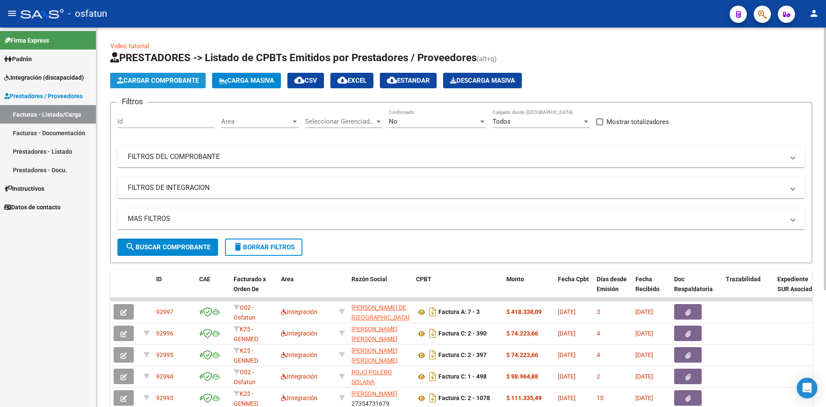
click at [167, 81] on span "Cargar Comprobante" at bounding box center [158, 81] width 82 height 8
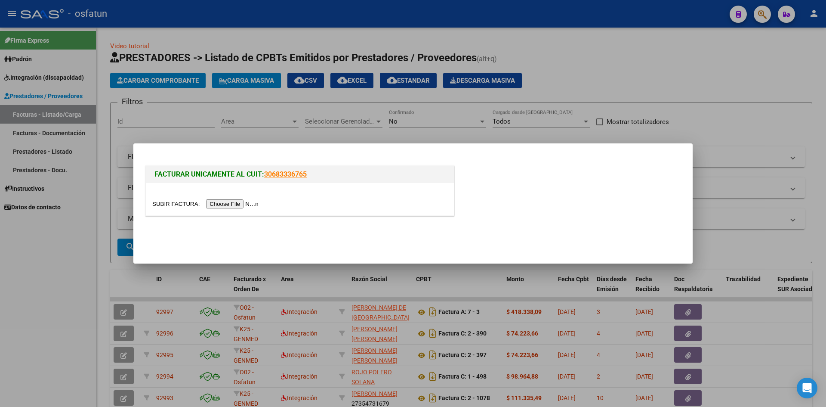
click at [247, 201] on input "file" at bounding box center [206, 203] width 109 height 9
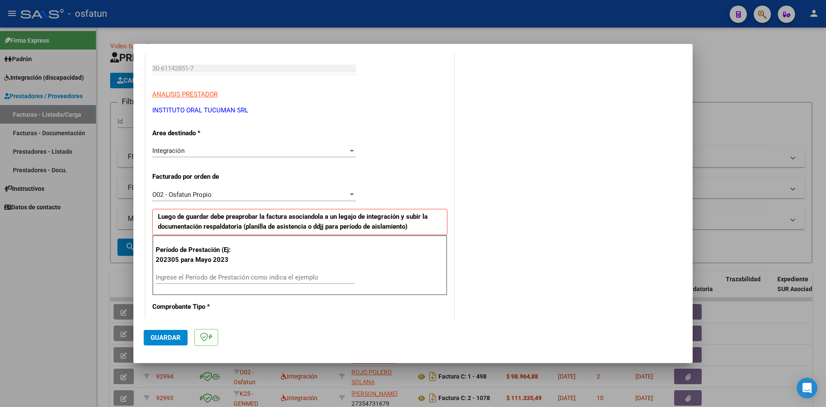
scroll to position [172, 0]
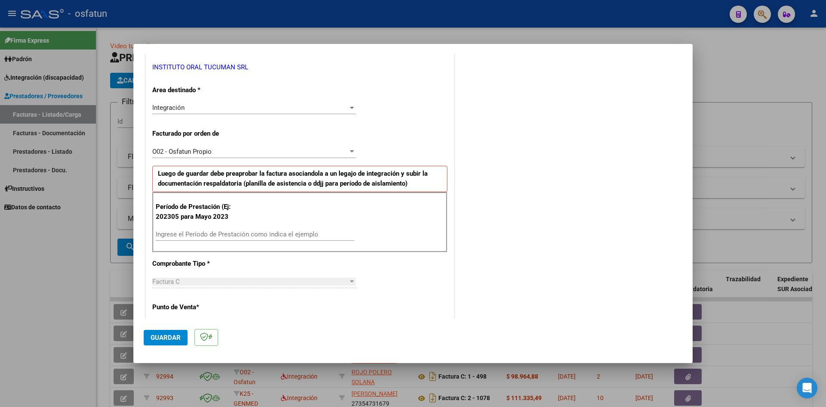
click at [210, 239] on div "Ingrese el Período de Prestación como indica el ejemplo" at bounding box center [255, 234] width 199 height 13
type input "202507"
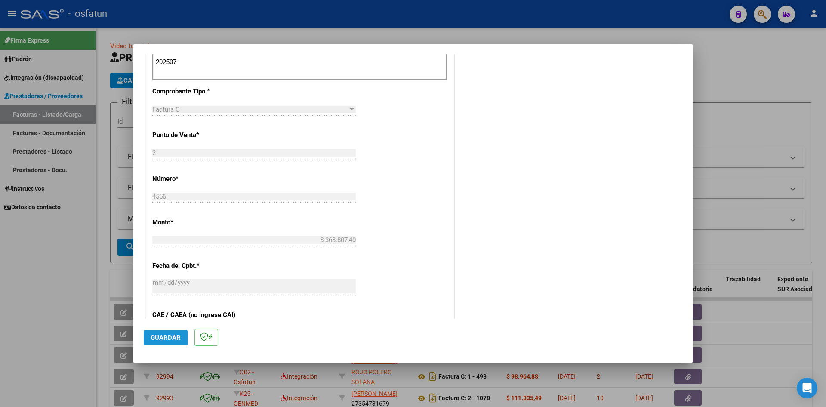
click at [166, 332] on button "Guardar" at bounding box center [166, 337] width 44 height 15
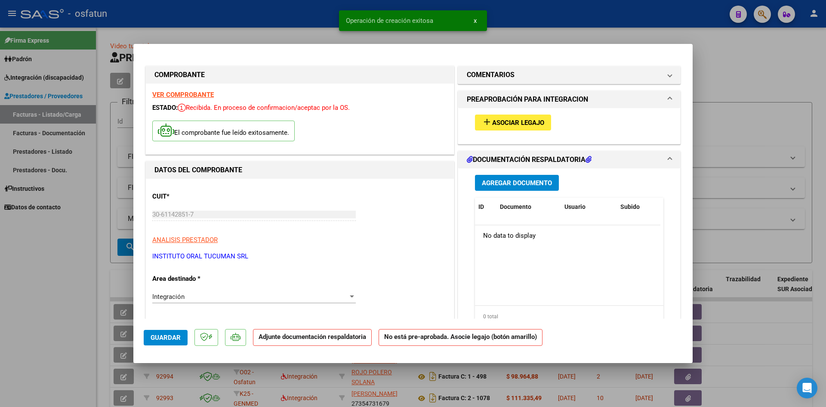
click at [515, 114] on button "add Asociar Legajo" at bounding box center [513, 122] width 76 height 16
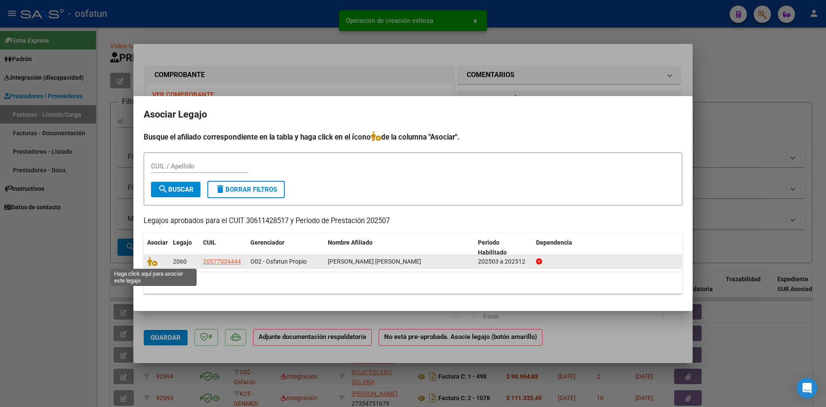
drag, startPoint x: 154, startPoint y: 263, endPoint x: 165, endPoint y: 262, distance: 11.6
click at [154, 263] on icon at bounding box center [152, 260] width 10 height 9
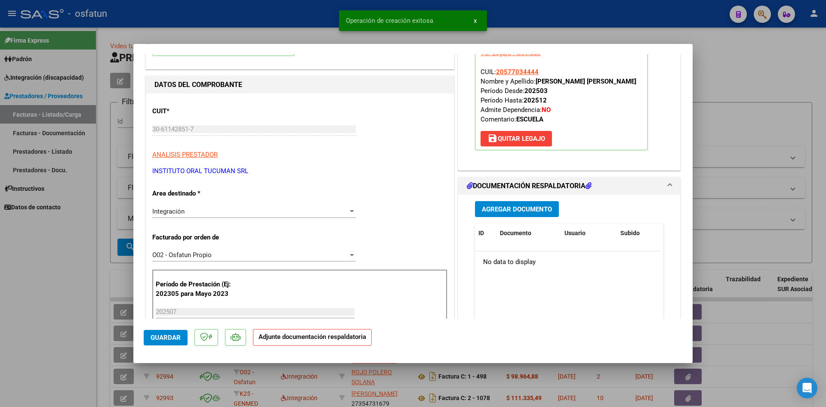
scroll to position [86, 0]
click at [502, 216] on div "Agregar Documento ID Documento Usuario Subido Acción No data to display 0 total…" at bounding box center [569, 280] width 201 height 172
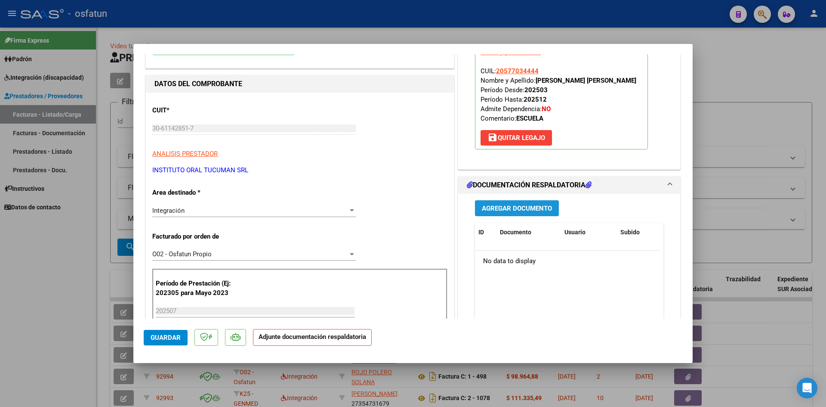
click at [491, 209] on span "Agregar Documento" at bounding box center [517, 208] width 70 height 8
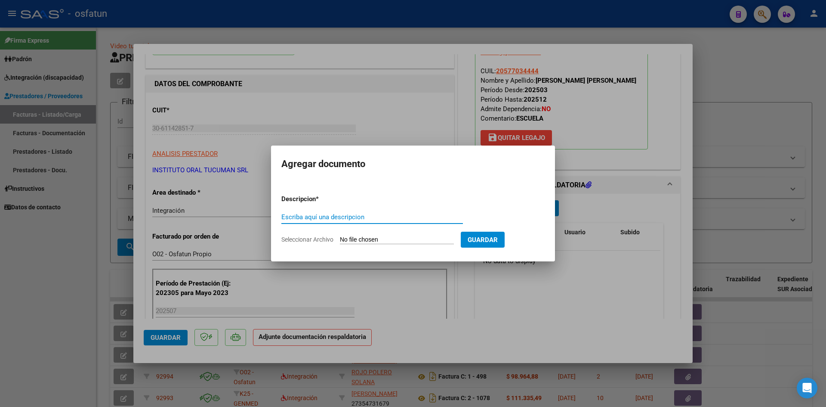
click at [336, 219] on input "Escriba aquí una descripcion" at bounding box center [372, 217] width 182 height 8
type input "ASISTENCIA"
click at [361, 241] on input "Seleccionar Archivo" at bounding box center [397, 240] width 114 height 8
type input "C:\fakepath\PLANILLA ASISTENCIA - JORNADA SIMPLE - [DATE].pdf"
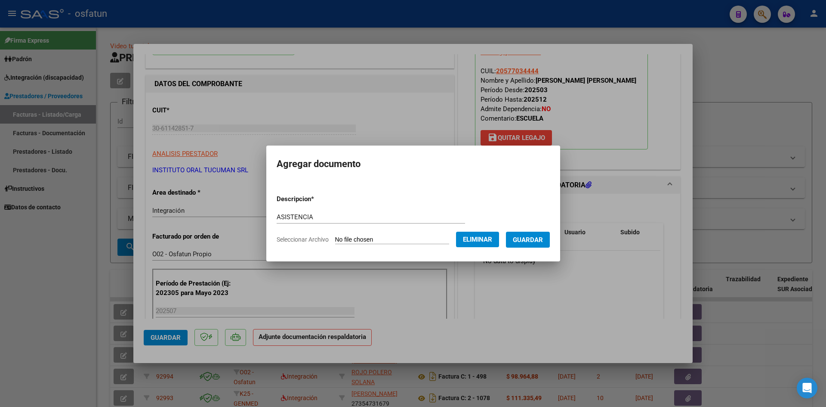
click at [538, 241] on span "Guardar" at bounding box center [528, 240] width 30 height 8
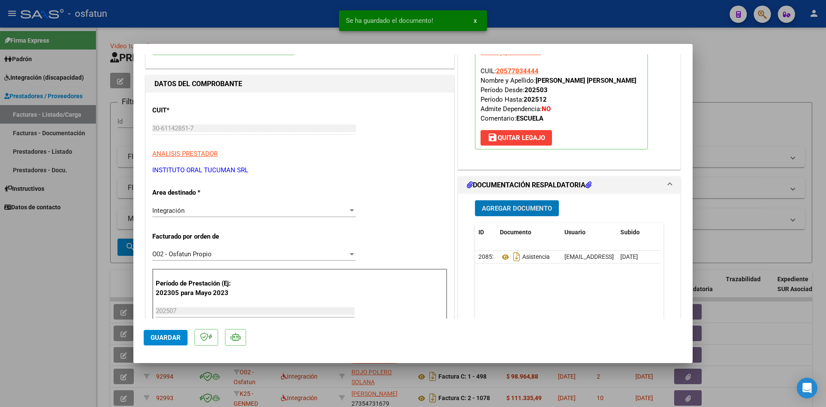
click at [518, 206] on span "Agregar Documento" at bounding box center [517, 208] width 70 height 8
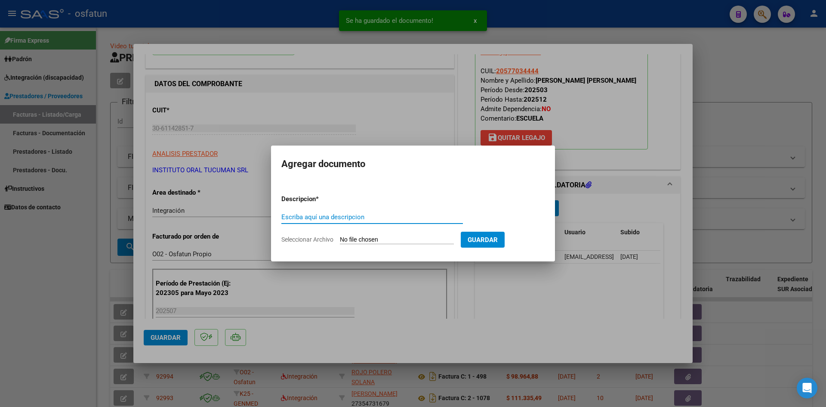
click at [392, 215] on input "Escriba aquí una descripcion" at bounding box center [372, 217] width 182 height 8
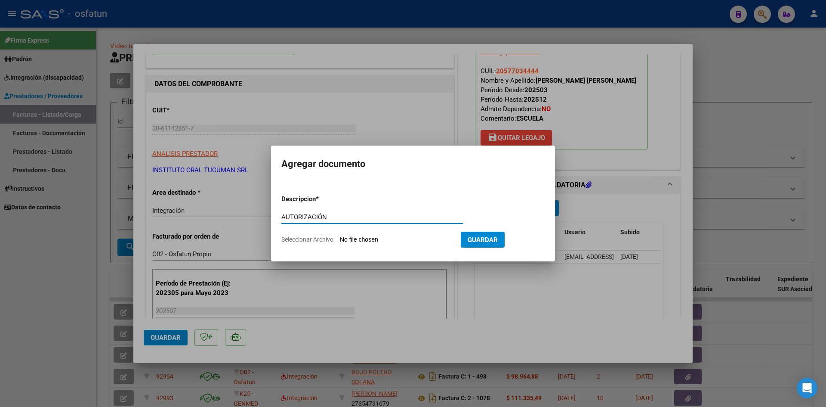
type input "AUTORIZACIÓN"
click at [392, 242] on input "Seleccionar Archivo" at bounding box center [397, 240] width 114 height 8
type input "C:\fakepath\PRESUPUESTO AUTORIZADO - JORNADA SIMPLE - 2025.pdf"
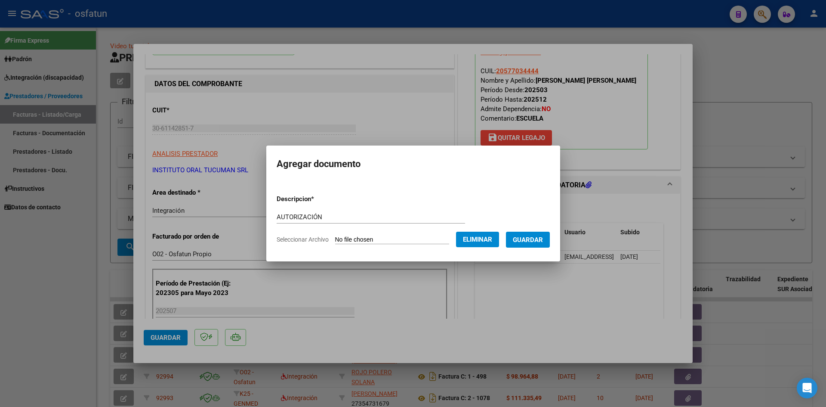
click at [543, 243] on span "Guardar" at bounding box center [528, 240] width 30 height 8
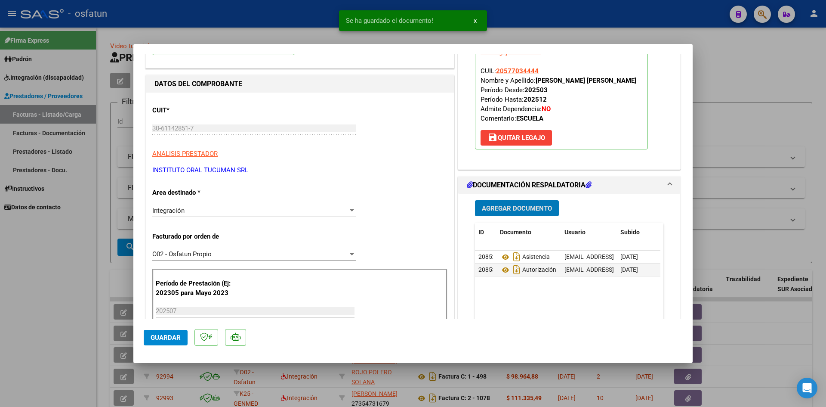
click at [504, 208] on span "Agregar Documento" at bounding box center [517, 208] width 70 height 8
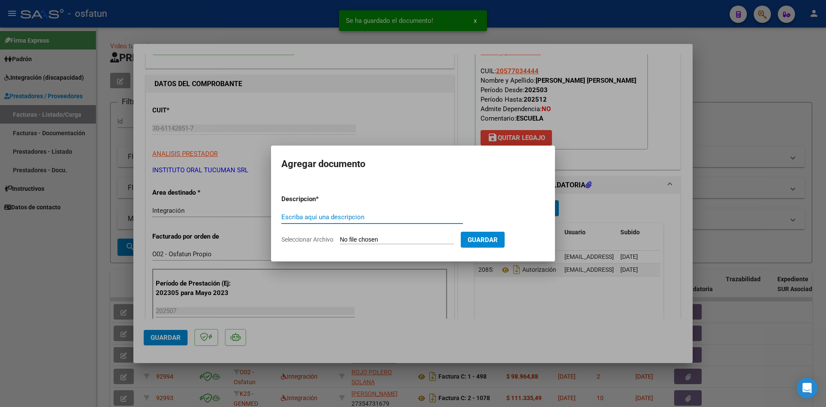
drag, startPoint x: 320, startPoint y: 217, endPoint x: 331, endPoint y: 219, distance: 11.7
click at [324, 218] on input "Escriba aquí una descripcion" at bounding box center [372, 217] width 182 height 8
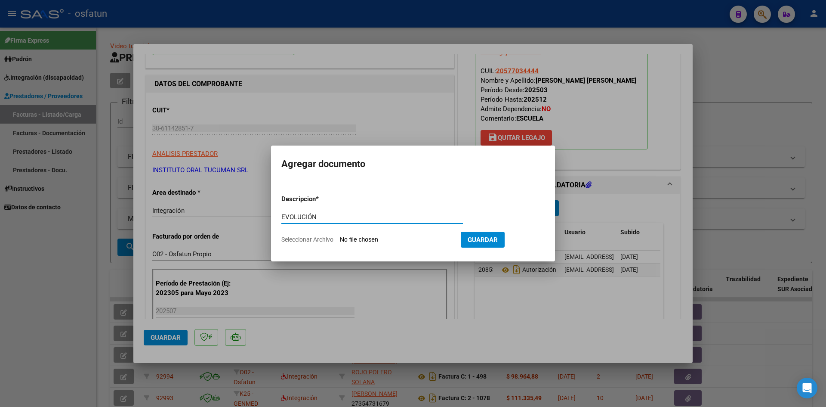
type input "EVOLUCIÓN"
click at [361, 236] on input "Seleccionar Archivo" at bounding box center [397, 240] width 114 height 8
type input "C:\fakepath\EVOLUCIÓN - JORNADA SIMPLE - [DATE].pdf"
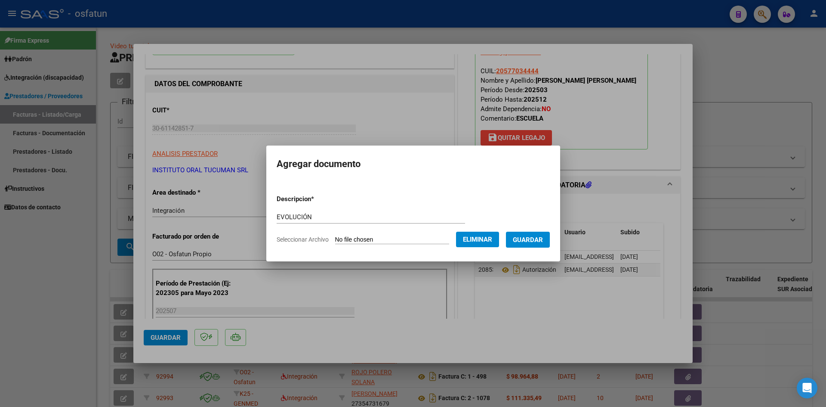
click at [537, 244] on button "Guardar" at bounding box center [528, 239] width 44 height 16
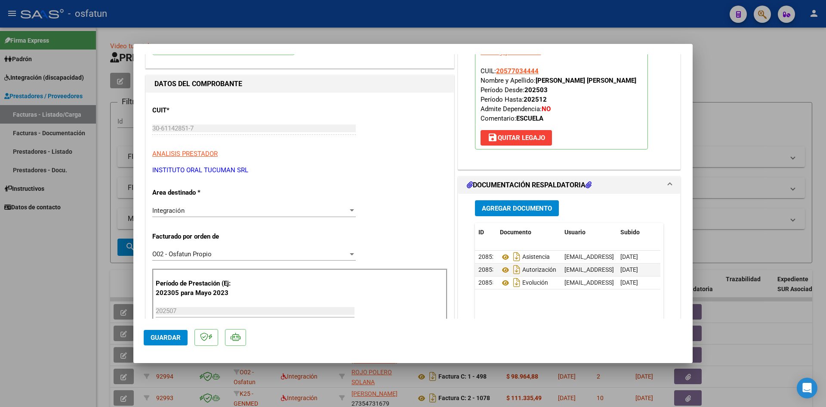
click at [530, 19] on div at bounding box center [413, 203] width 826 height 407
type input "$ 0,00"
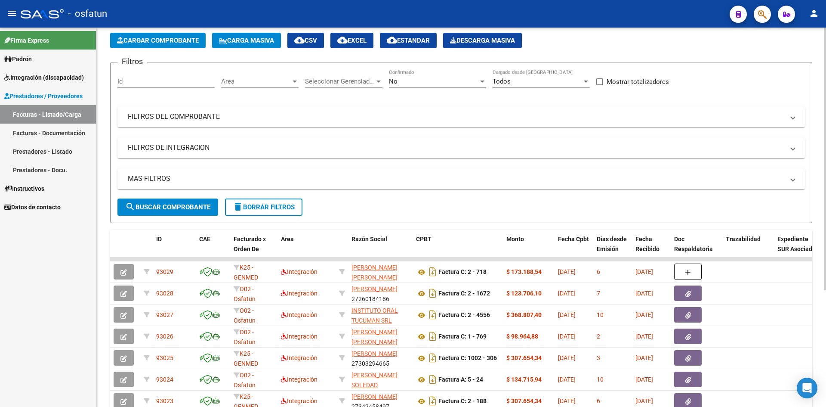
scroll to position [0, 0]
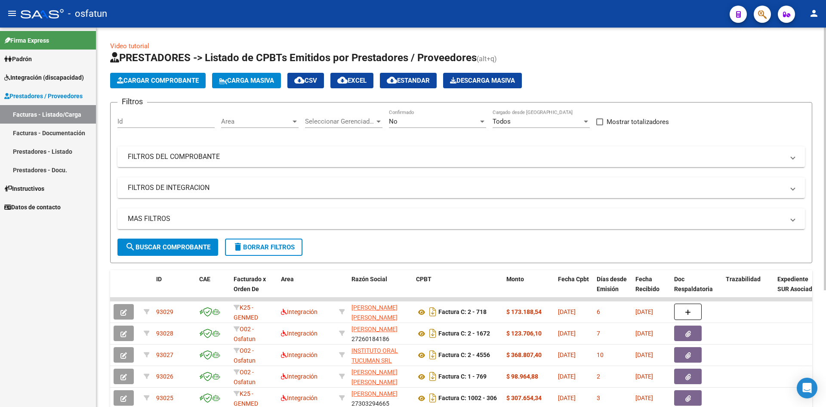
click at [161, 84] on button "Cargar Comprobante" at bounding box center [158, 80] width 96 height 15
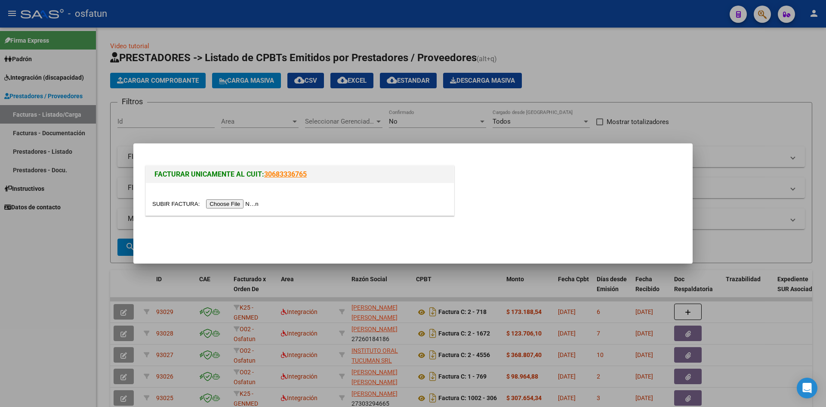
click at [244, 208] on div at bounding box center [300, 199] width 308 height 32
click at [245, 207] on input "file" at bounding box center [206, 203] width 109 height 9
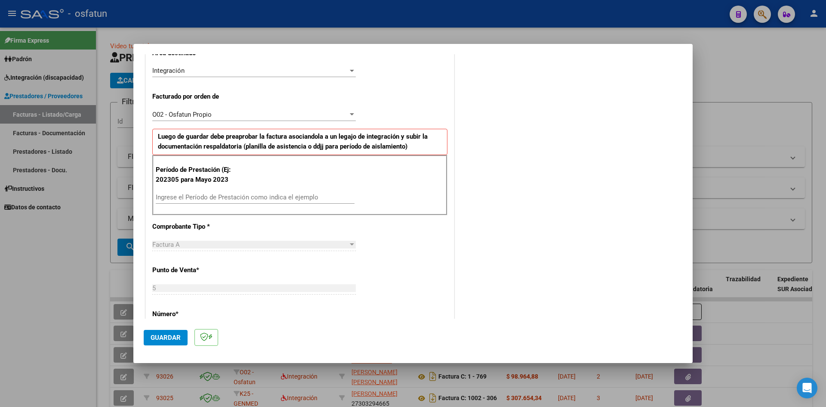
scroll to position [215, 0]
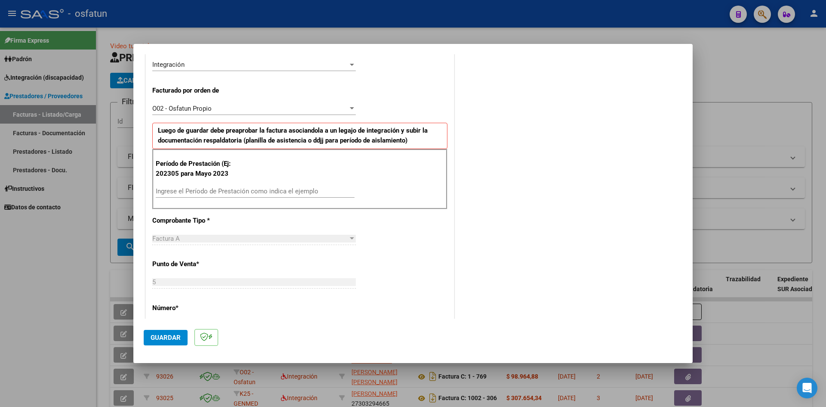
click at [231, 197] on div "Ingrese el Período de Prestación como indica el ejemplo" at bounding box center [255, 191] width 199 height 13
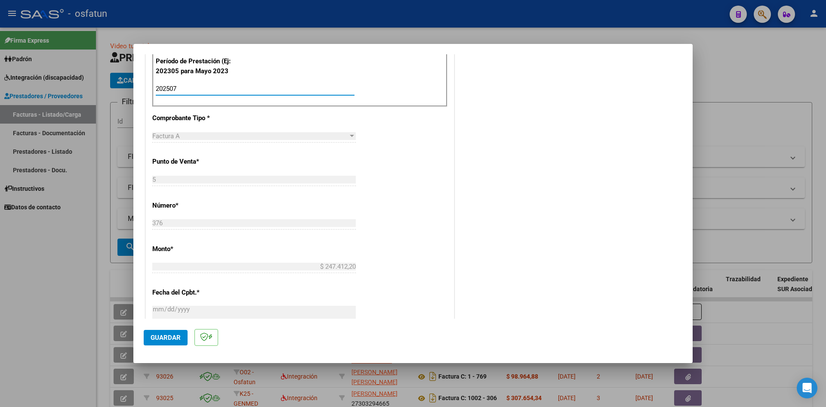
scroll to position [344, 0]
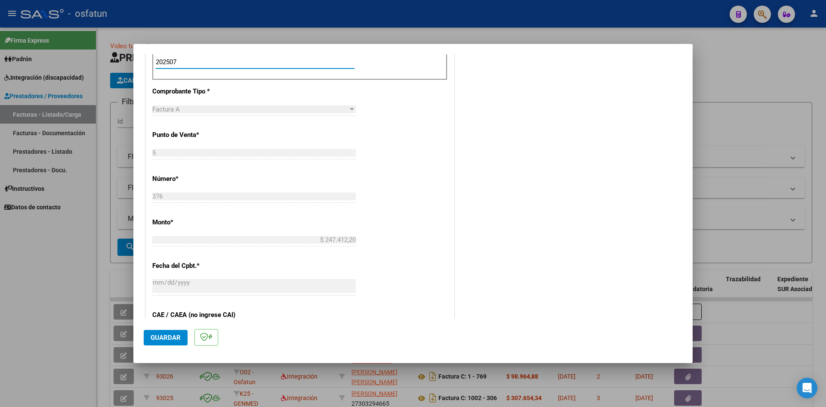
type input "202507"
click at [174, 329] on mat-dialog-actions "Guardar" at bounding box center [413, 335] width 539 height 34
drag, startPoint x: 181, startPoint y: 337, endPoint x: 289, endPoint y: 320, distance: 108.9
click at [182, 336] on button "Guardar" at bounding box center [166, 337] width 44 height 15
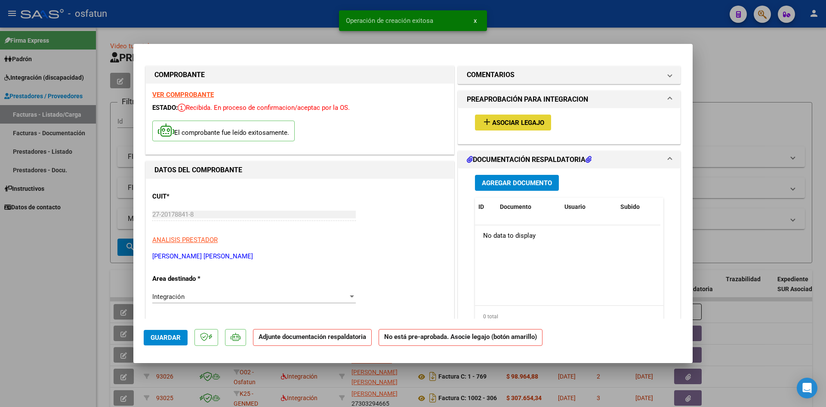
click at [512, 122] on span "Asociar Legajo" at bounding box center [518, 123] width 52 height 8
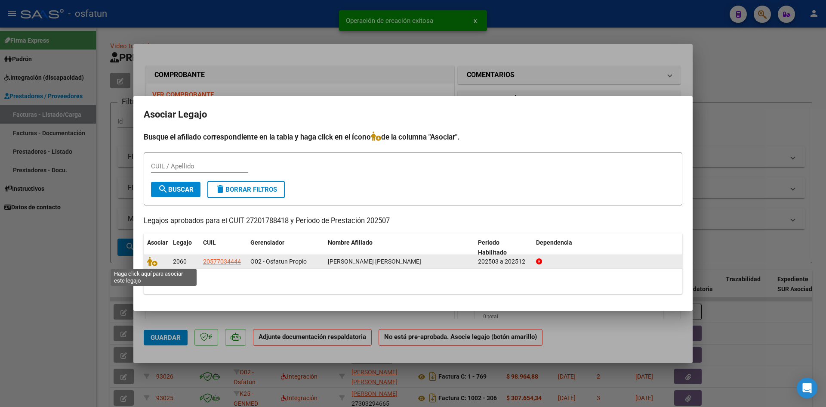
drag, startPoint x: 152, startPoint y: 263, endPoint x: 188, endPoint y: 262, distance: 36.2
click at [152, 262] on icon at bounding box center [152, 260] width 10 height 9
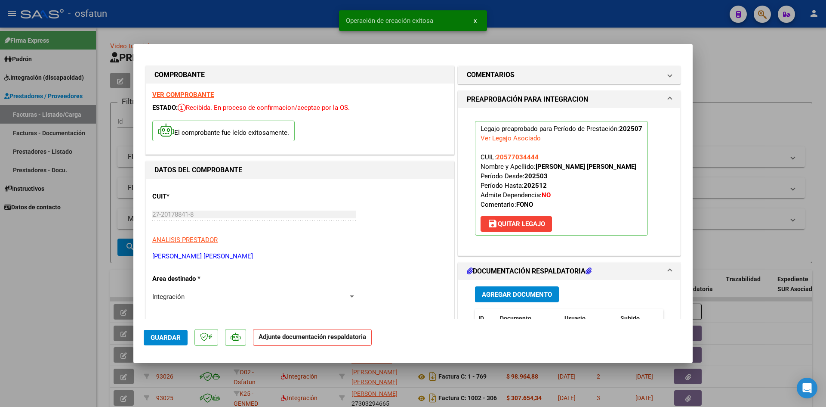
scroll to position [86, 0]
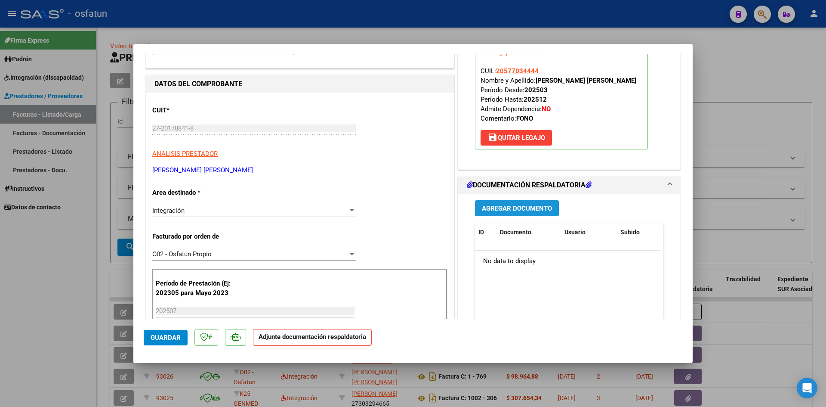
click at [531, 210] on span "Agregar Documento" at bounding box center [517, 208] width 70 height 8
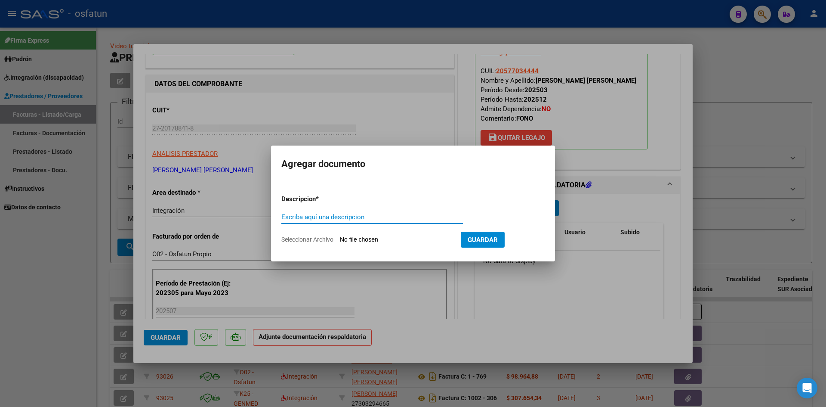
drag, startPoint x: 355, startPoint y: 214, endPoint x: 361, endPoint y: 212, distance: 6.6
click at [355, 213] on input "Escriba aquí una descripcion" at bounding box center [372, 217] width 182 height 8
type input "P"
type input "ASISTENCIA"
click at [379, 239] on input "Seleccionar Archivo" at bounding box center [397, 240] width 114 height 8
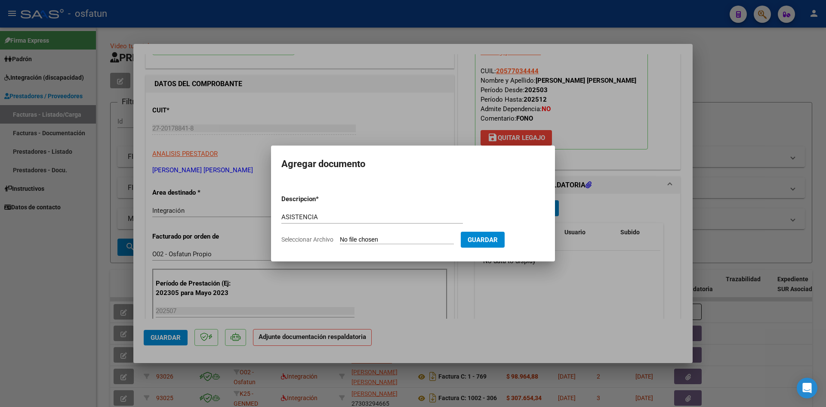
type input "C:\fakepath\PLANILLA ASISTENCIA - FONO - [DATE].pdf"
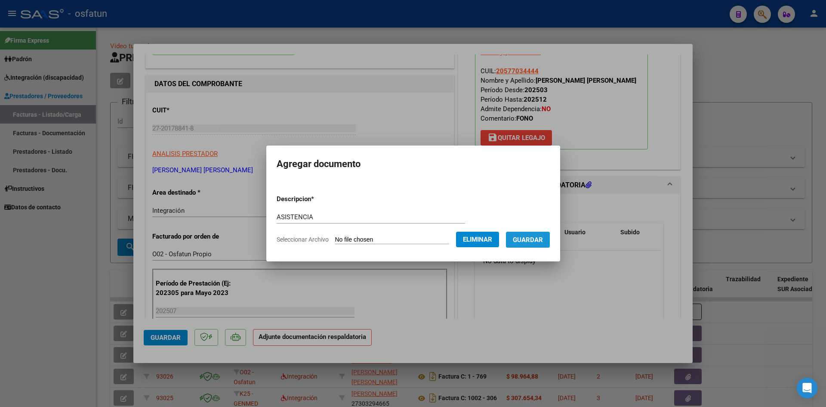
click at [534, 240] on span "Guardar" at bounding box center [528, 240] width 30 height 8
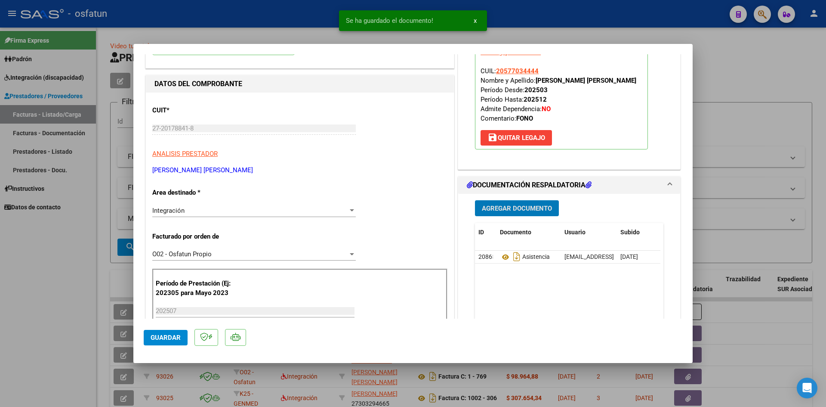
click at [509, 207] on span "Agregar Documento" at bounding box center [517, 208] width 70 height 8
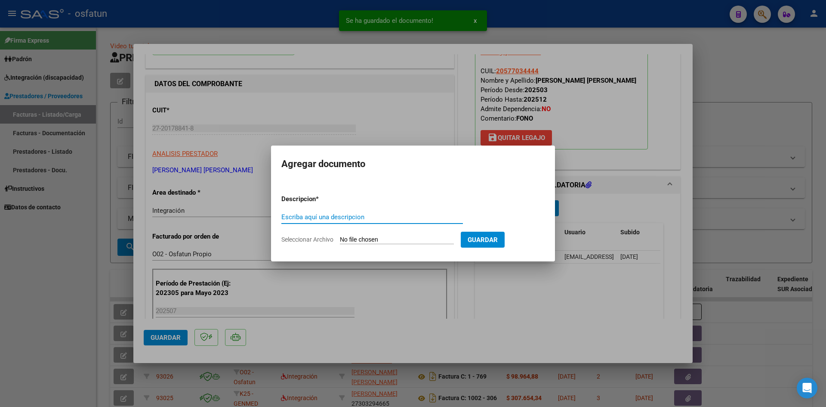
click at [371, 216] on input "Escriba aquí una descripcion" at bounding box center [372, 217] width 182 height 8
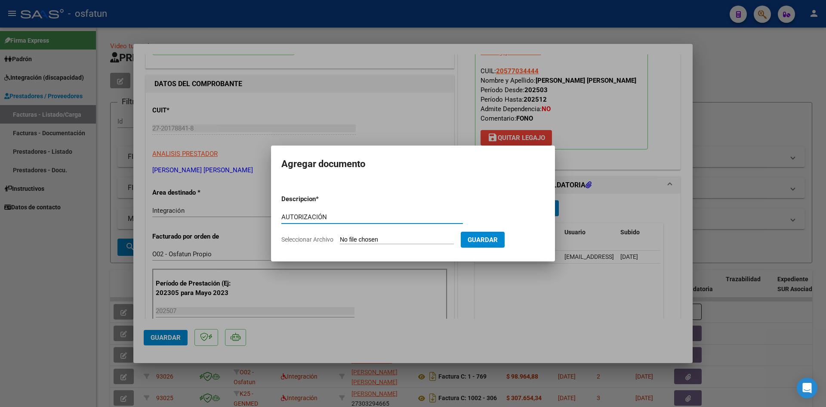
type input "AUTORIZACIÓN"
click at [368, 243] on input "Seleccionar Archivo" at bounding box center [397, 240] width 114 height 8
type input "C:\fakepath\PRESUPUESTO AUTORIZADO - FONO - 2025.pdf"
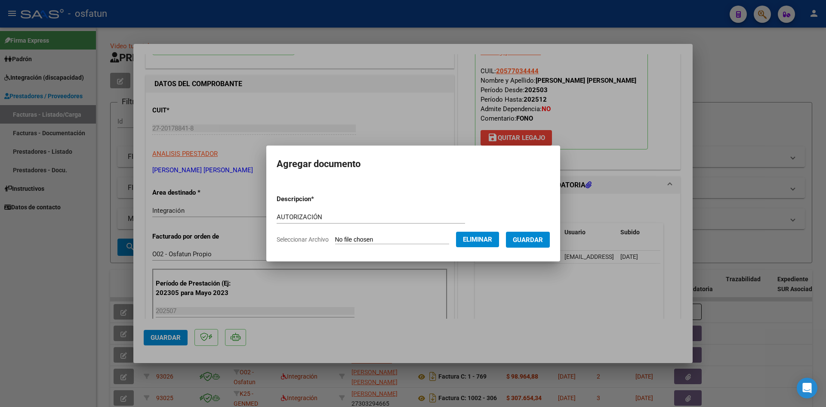
click at [543, 241] on span "Guardar" at bounding box center [528, 240] width 30 height 8
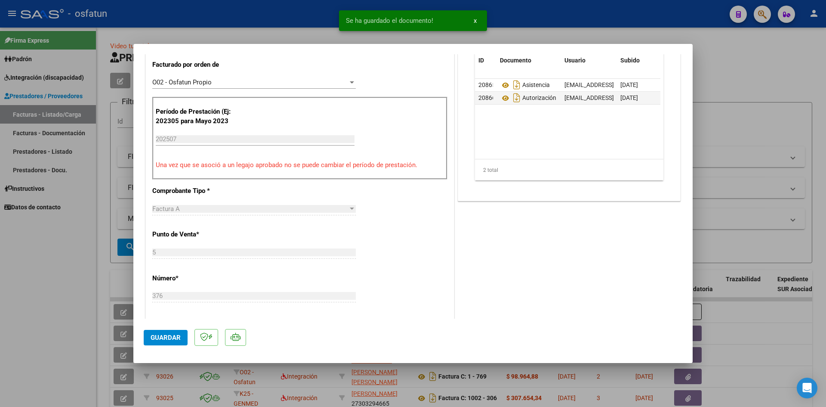
scroll to position [258, 0]
drag, startPoint x: 170, startPoint y: 335, endPoint x: 174, endPoint y: 336, distance: 4.3
click at [171, 336] on span "Guardar" at bounding box center [166, 337] width 30 height 8
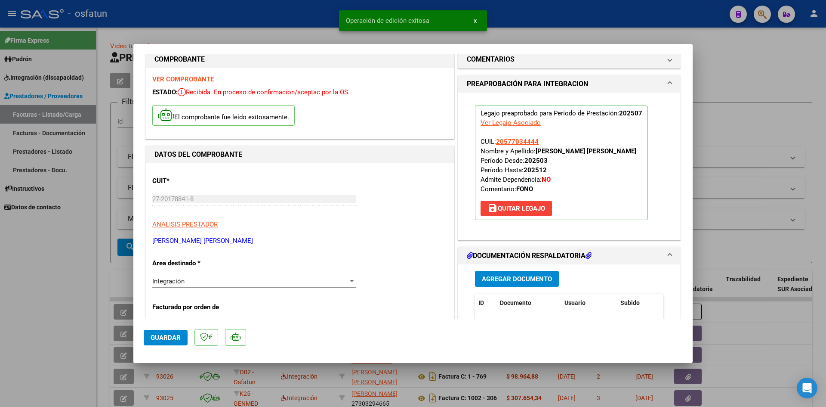
scroll to position [0, 0]
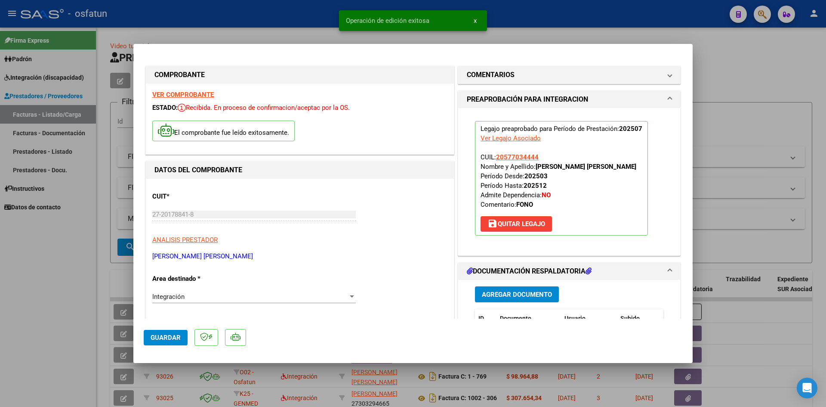
drag, startPoint x: 295, startPoint y: 21, endPoint x: 312, endPoint y: 55, distance: 38.1
click at [295, 21] on div at bounding box center [413, 203] width 826 height 407
type input "$ 0,00"
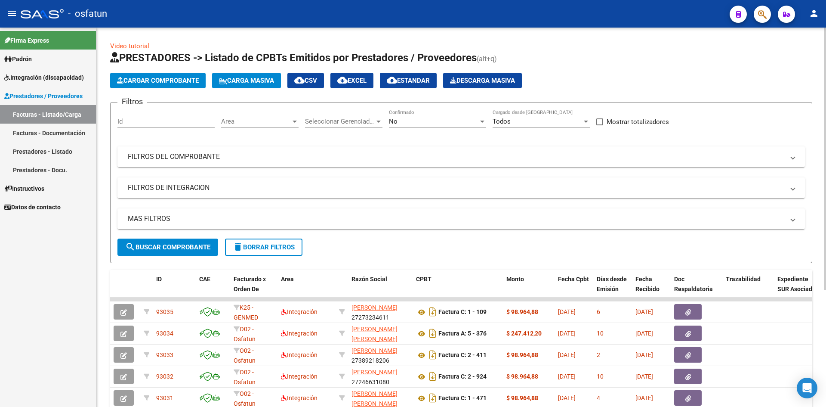
click at [175, 79] on span "Cargar Comprobante" at bounding box center [158, 81] width 82 height 8
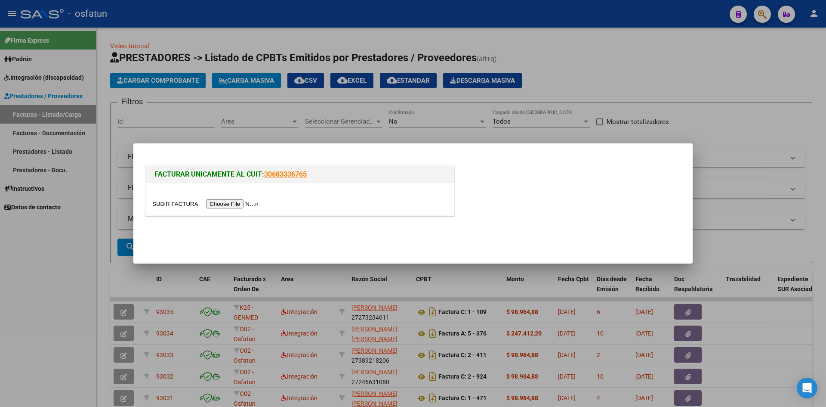
click at [239, 204] on input "file" at bounding box center [206, 203] width 109 height 9
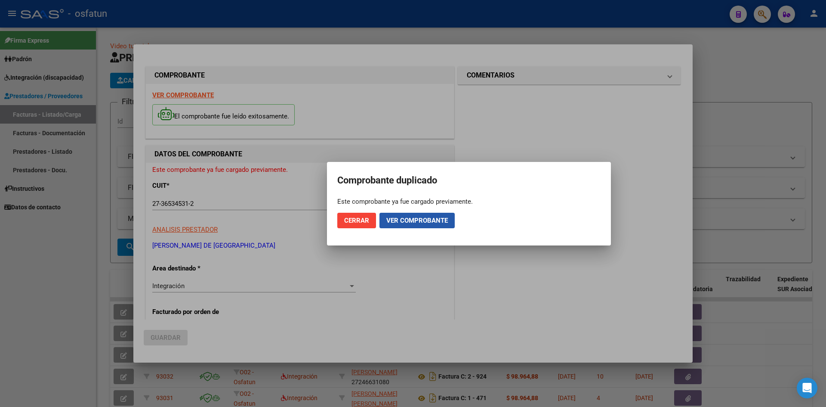
click at [401, 223] on span "Ver comprobante" at bounding box center [417, 220] width 62 height 8
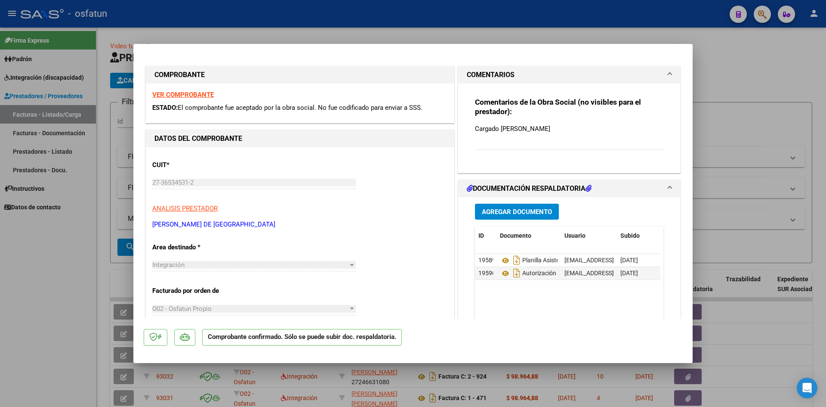
click at [361, 17] on div at bounding box center [413, 203] width 826 height 407
type input "$ 0,00"
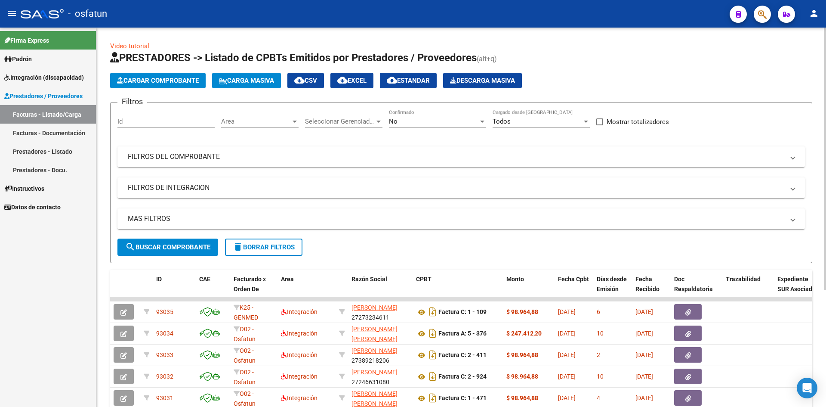
click at [160, 75] on button "Cargar Comprobante" at bounding box center [158, 80] width 96 height 15
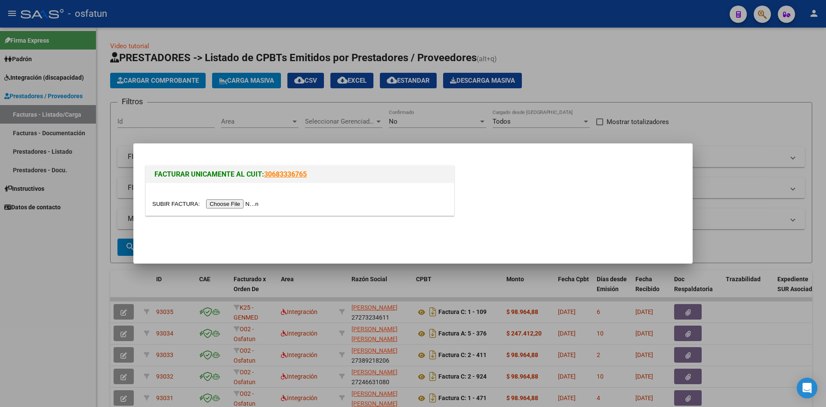
click at [261, 201] on input "file" at bounding box center [206, 203] width 109 height 9
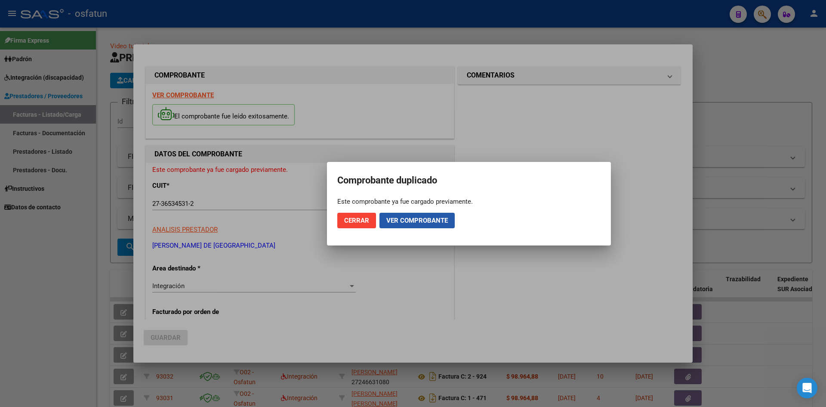
drag, startPoint x: 421, startPoint y: 216, endPoint x: 438, endPoint y: 219, distance: 17.1
click at [423, 216] on span "Ver comprobante" at bounding box center [417, 220] width 62 height 8
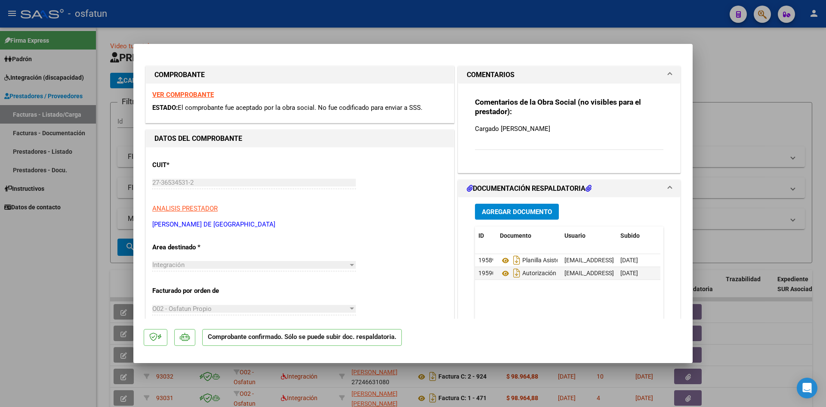
click at [392, 17] on div at bounding box center [413, 203] width 826 height 407
type input "$ 0,00"
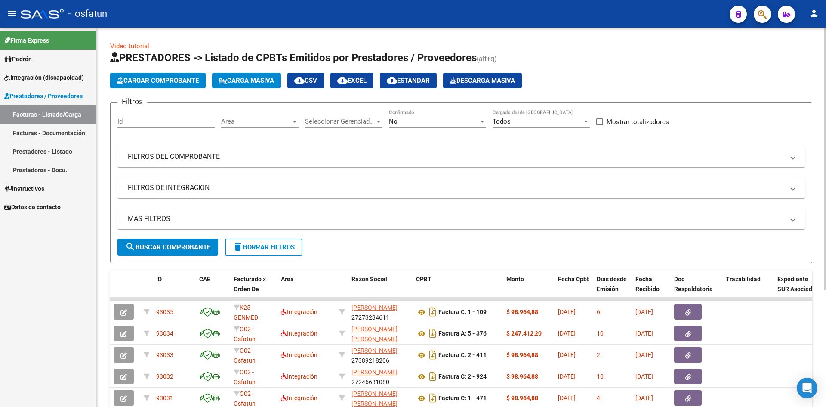
click at [162, 80] on span "Cargar Comprobante" at bounding box center [158, 81] width 82 height 8
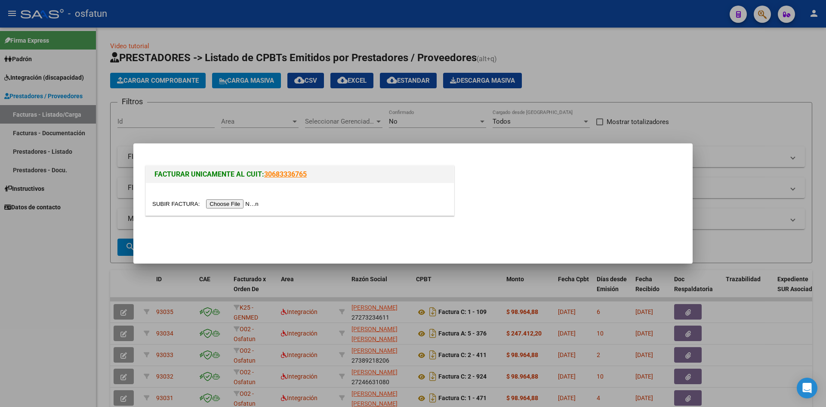
click at [251, 201] on input "file" at bounding box center [206, 203] width 109 height 9
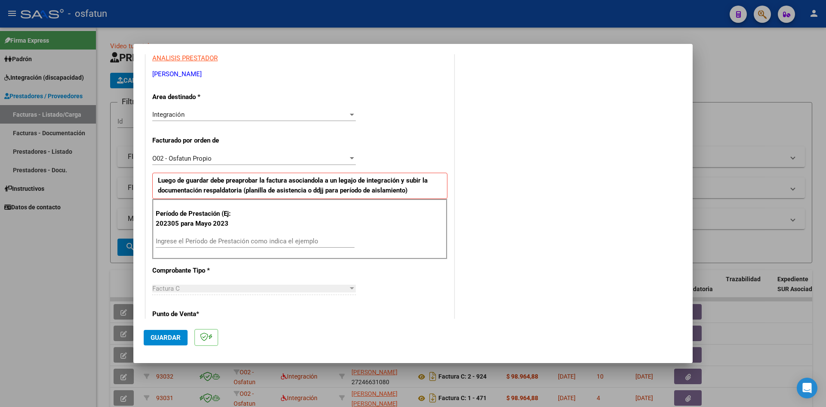
scroll to position [172, 0]
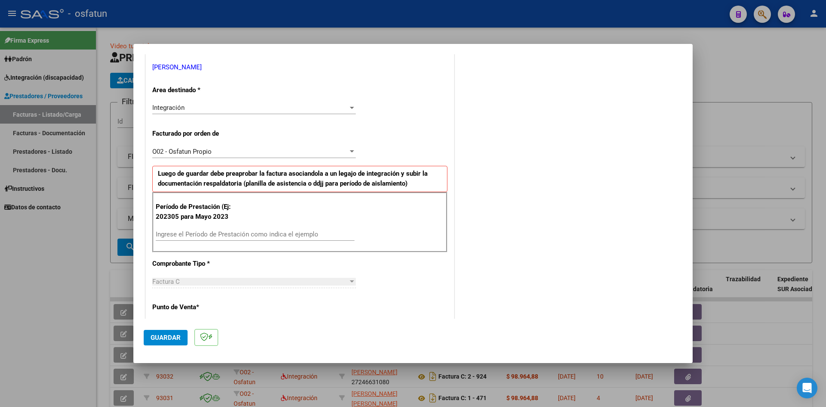
click at [229, 237] on input "Ingrese el Período de Prestación como indica el ejemplo" at bounding box center [255, 234] width 199 height 8
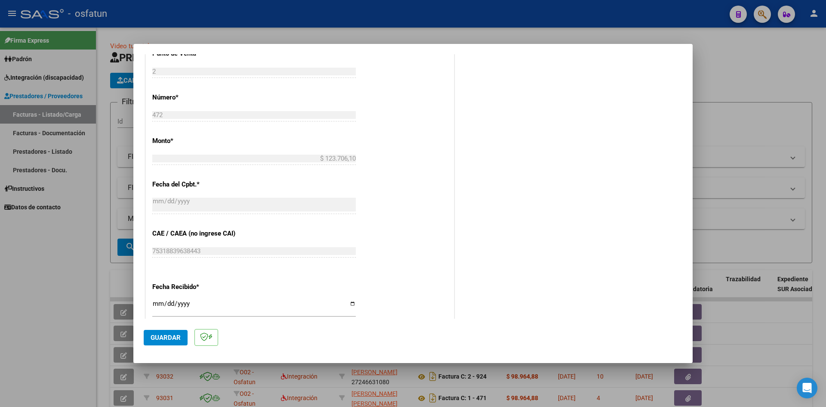
scroll to position [430, 0]
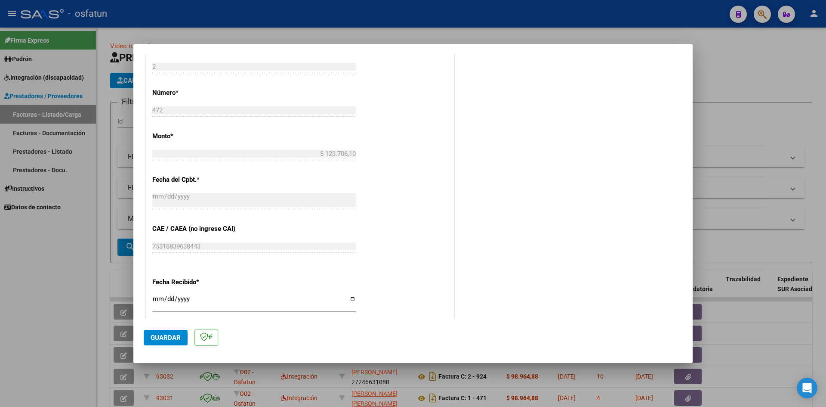
type input "202507"
drag, startPoint x: 175, startPoint y: 331, endPoint x: 290, endPoint y: 289, distance: 122.4
click at [177, 330] on button "Guardar" at bounding box center [166, 337] width 44 height 15
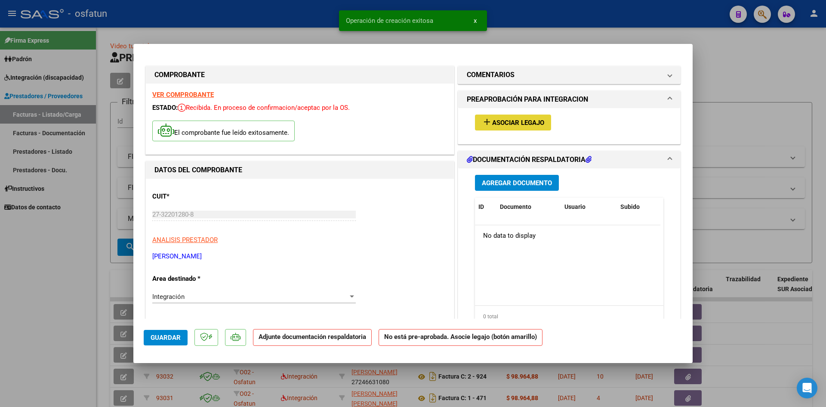
click at [535, 123] on span "Asociar Legajo" at bounding box center [518, 123] width 52 height 8
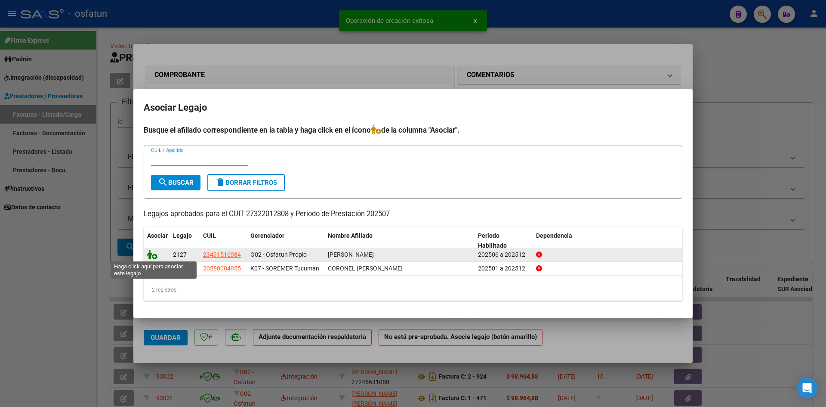
click at [152, 253] on icon at bounding box center [152, 254] width 10 height 9
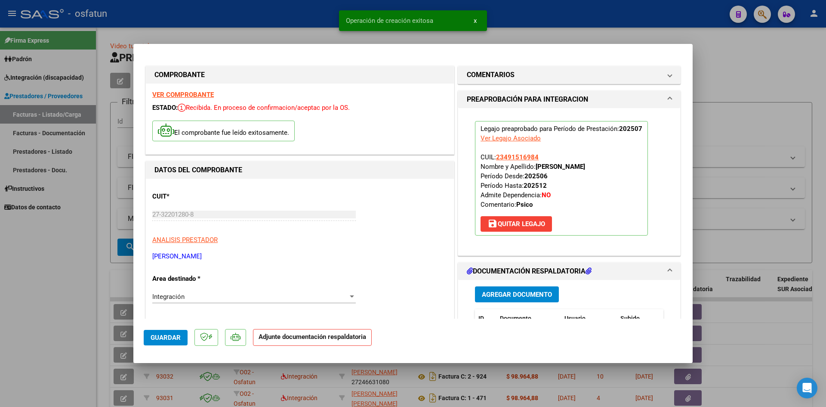
click at [497, 291] on span "Agregar Documento" at bounding box center [517, 294] width 70 height 8
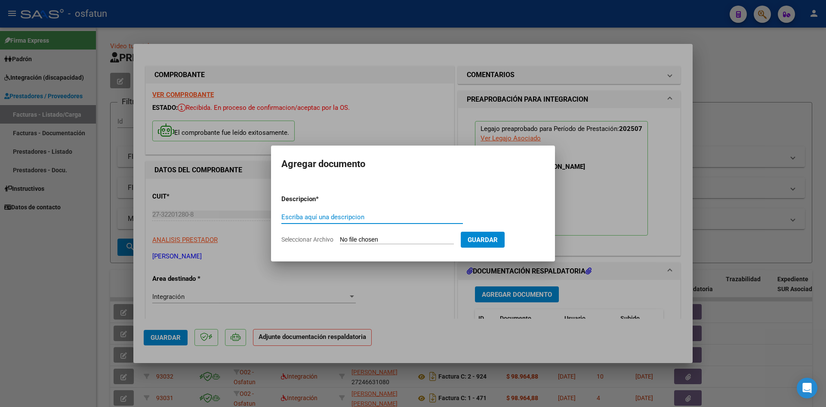
click at [342, 217] on input "Escriba aquí una descripcion" at bounding box center [372, 217] width 182 height 8
type input "ASISTENCIA"
click at [393, 244] on form "Descripcion * ASISTENCIA Escriba aquí una descripcion Seleccionar Archivo Guard…" at bounding box center [412, 219] width 263 height 63
click at [403, 238] on input "Seleccionar Archivo" at bounding box center [397, 240] width 114 height 8
type input "C:\fakepath\PLANILLA ASISTENCIA - PSICO - [DATE].pdf"
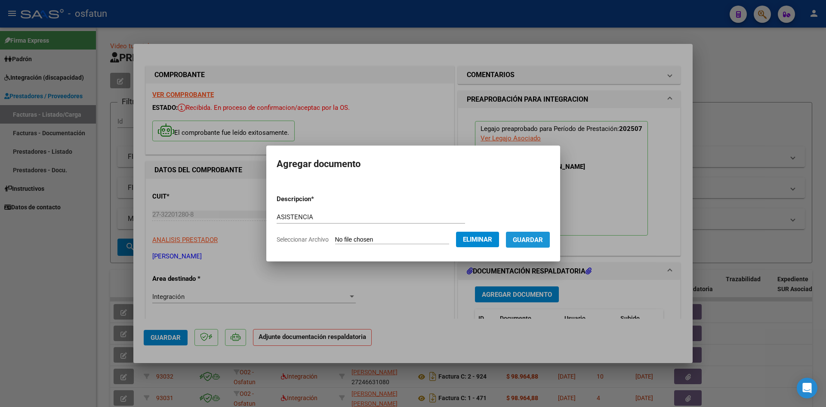
click at [543, 239] on span "Guardar" at bounding box center [528, 240] width 30 height 8
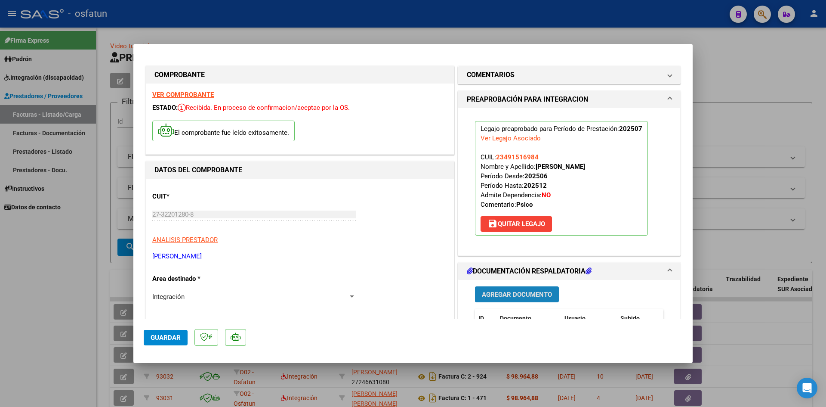
click at [526, 295] on span "Agregar Documento" at bounding box center [517, 294] width 70 height 8
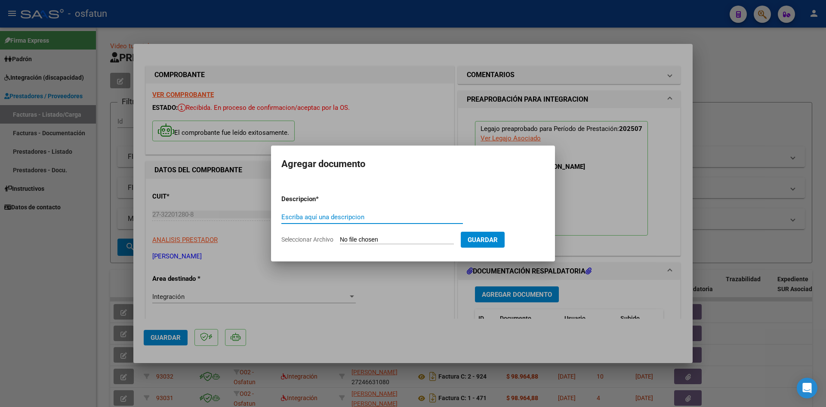
click at [362, 219] on input "Escriba aquí una descripcion" at bounding box center [372, 217] width 182 height 8
type input "AUTORIZACIÓN"
click at [384, 244] on input "Seleccionar Archivo" at bounding box center [397, 240] width 114 height 8
type input "C:\fakepath\PRESUPUESTO AUTORIZADO - PSICO - 2025.pdf"
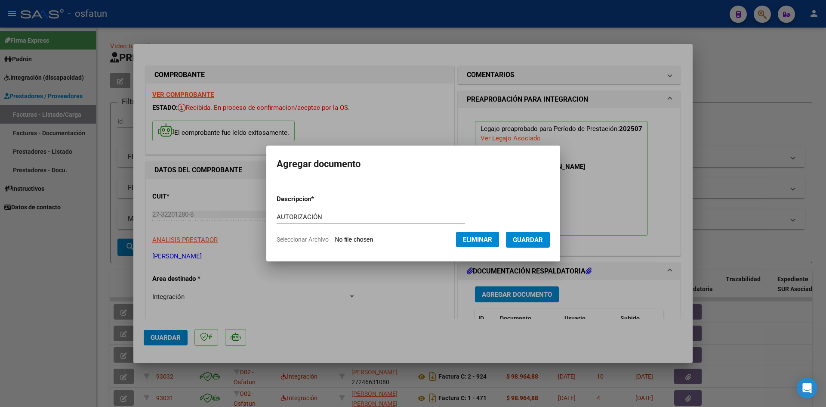
click at [532, 235] on button "Guardar" at bounding box center [528, 239] width 44 height 16
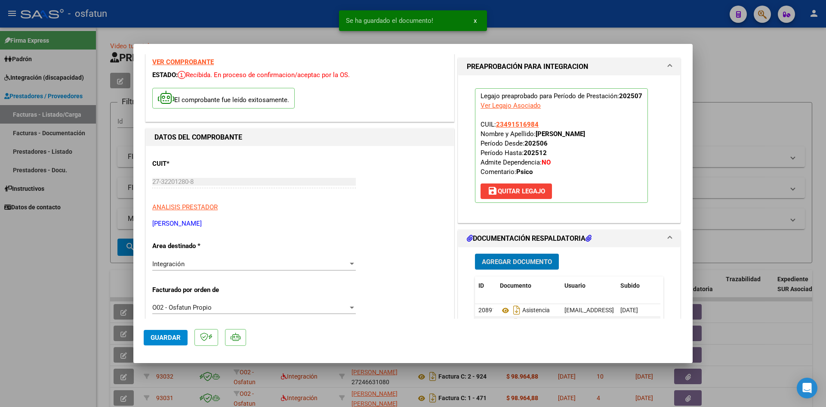
scroll to position [86, 0]
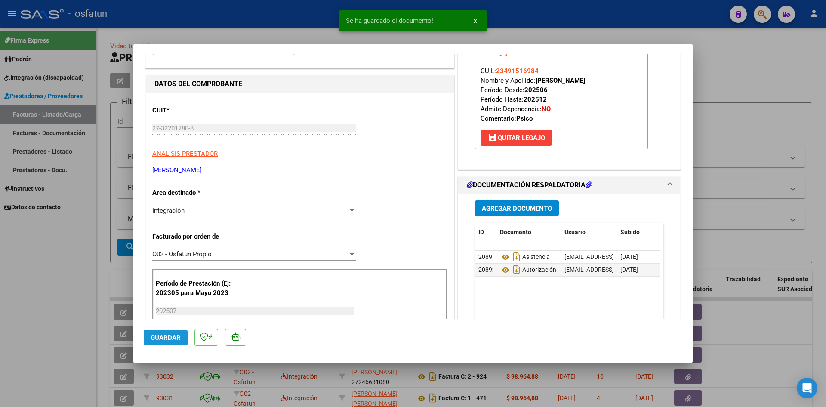
drag, startPoint x: 161, startPoint y: 332, endPoint x: 322, endPoint y: 296, distance: 164.5
click at [164, 330] on button "Guardar" at bounding box center [166, 337] width 44 height 15
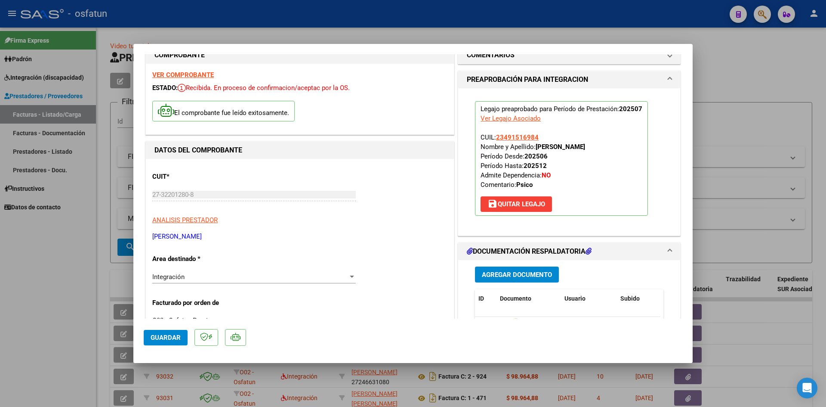
scroll to position [0, 0]
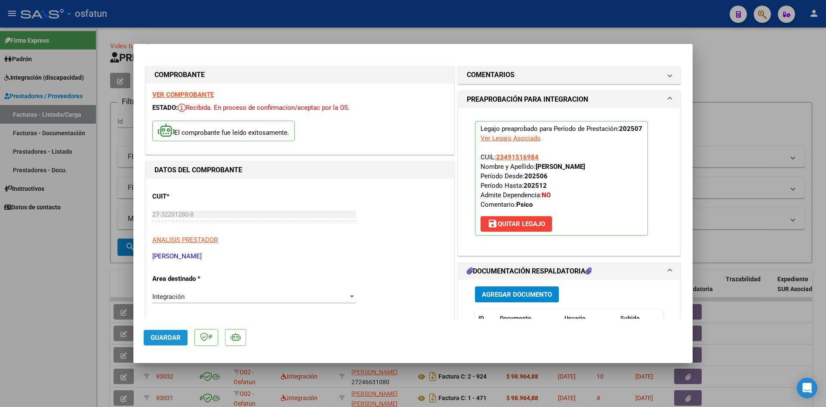
drag, startPoint x: 182, startPoint y: 331, endPoint x: 232, endPoint y: 297, distance: 60.4
click at [184, 330] on button "Guardar" at bounding box center [166, 337] width 44 height 15
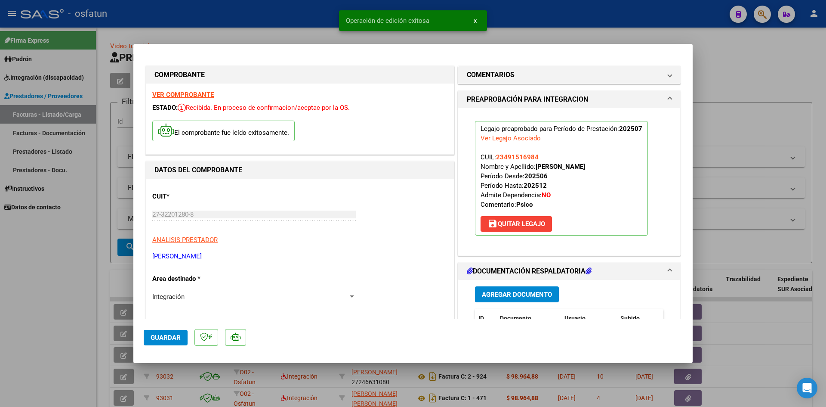
click at [256, 28] on div at bounding box center [413, 203] width 826 height 407
type input "$ 0,00"
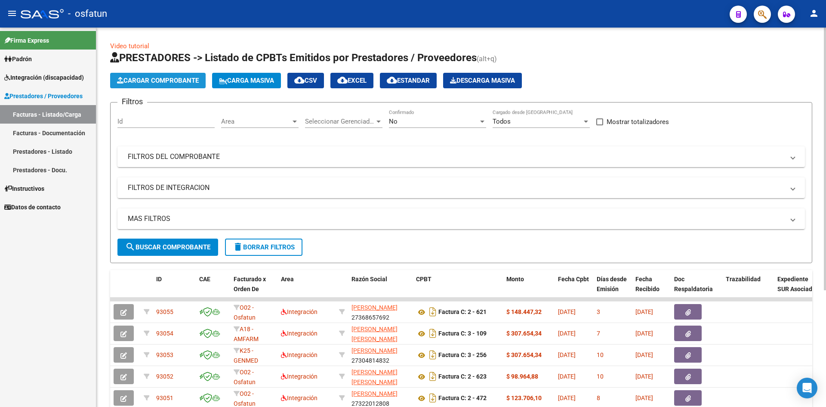
click at [177, 83] on span "Cargar Comprobante" at bounding box center [158, 81] width 82 height 8
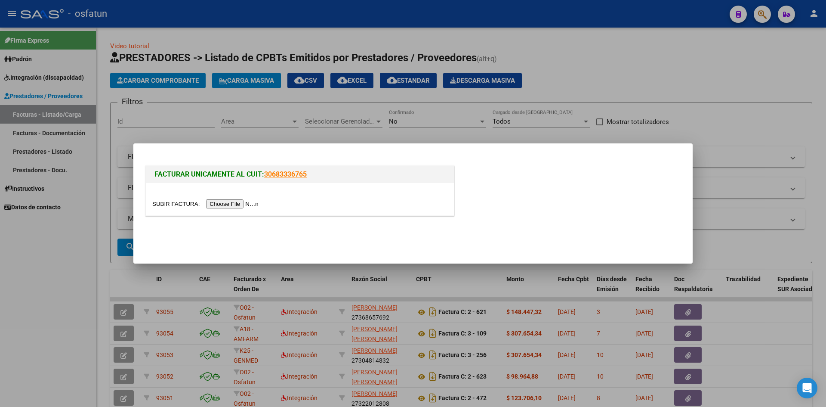
click at [229, 202] on input "file" at bounding box center [206, 203] width 109 height 9
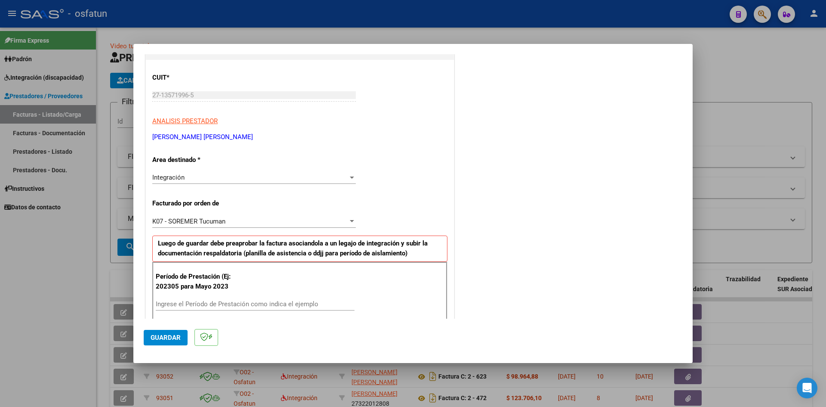
scroll to position [129, 0]
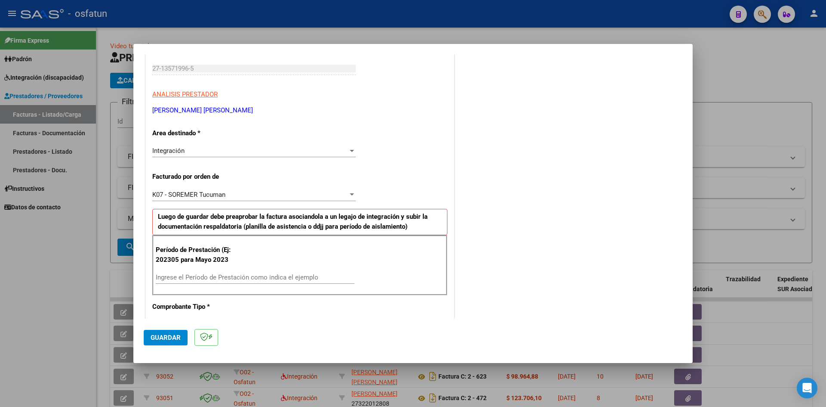
click at [180, 281] on div "Ingrese el Período de Prestación como indica el ejemplo" at bounding box center [255, 277] width 199 height 13
type input "202507"
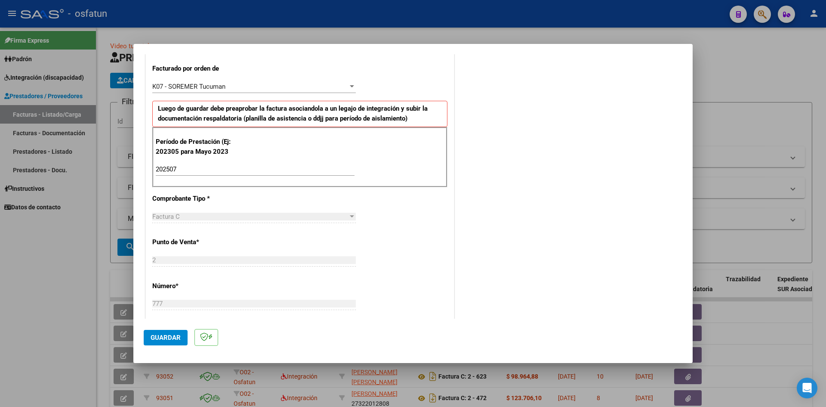
scroll to position [258, 0]
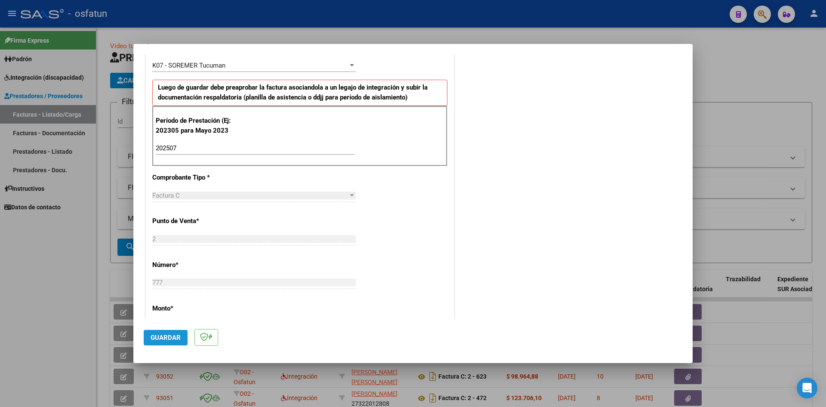
click at [164, 330] on button "Guardar" at bounding box center [166, 337] width 44 height 15
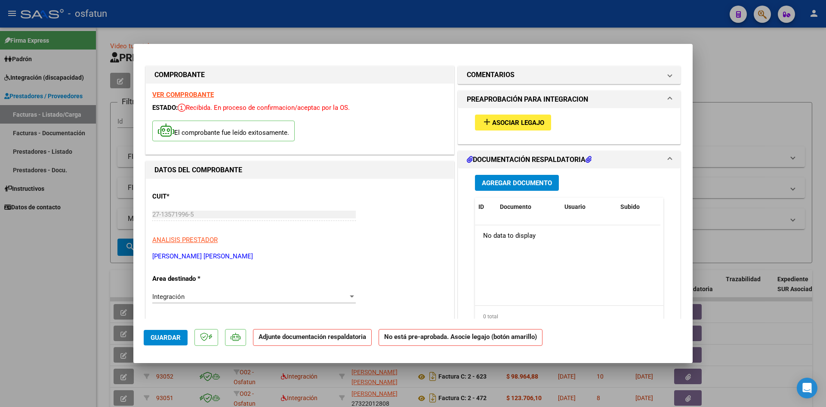
click at [511, 124] on span "Asociar Legajo" at bounding box center [518, 123] width 52 height 8
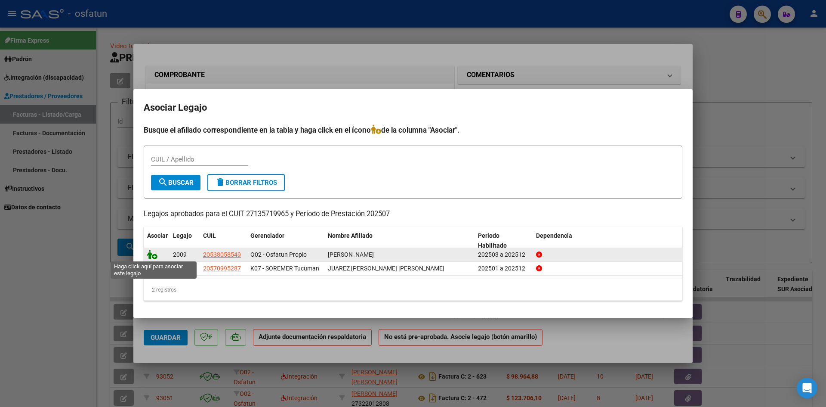
click at [153, 256] on icon at bounding box center [152, 254] width 10 height 9
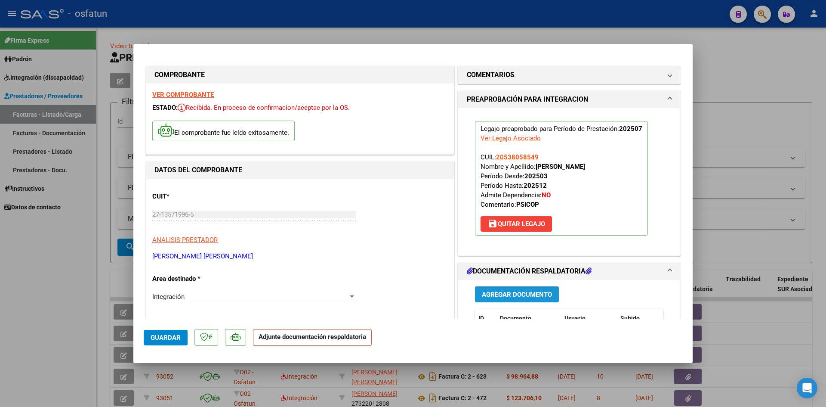
click at [502, 290] on span "Agregar Documento" at bounding box center [517, 294] width 70 height 8
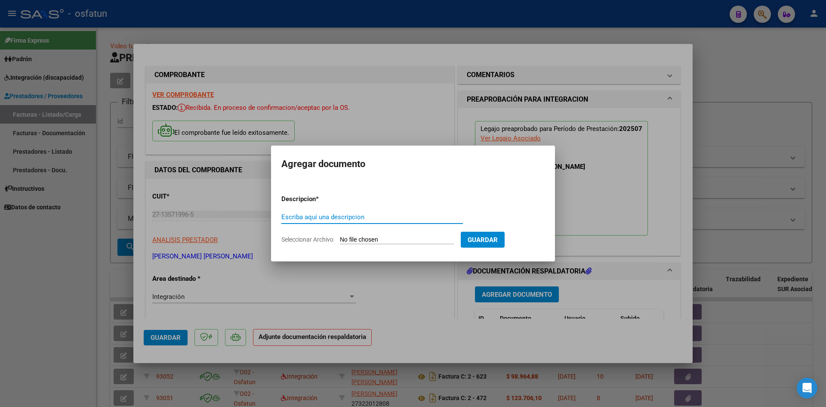
click at [318, 214] on input "Escriba aquí una descripcion" at bounding box center [372, 217] width 182 height 8
type input "ASISTENCIA"
click at [370, 241] on input "Seleccionar Archivo" at bounding box center [397, 240] width 114 height 8
type input "C:\fakepath\PLANILLA ASISTENCIA - PSICOPE - [DATE].pdf"
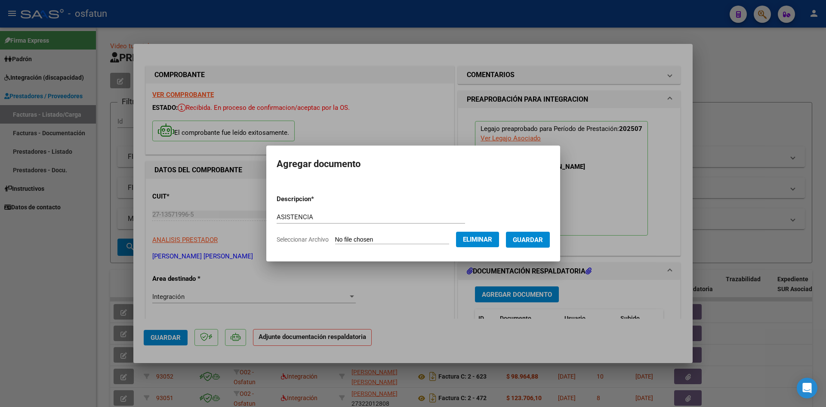
click at [528, 241] on span "Guardar" at bounding box center [528, 240] width 30 height 8
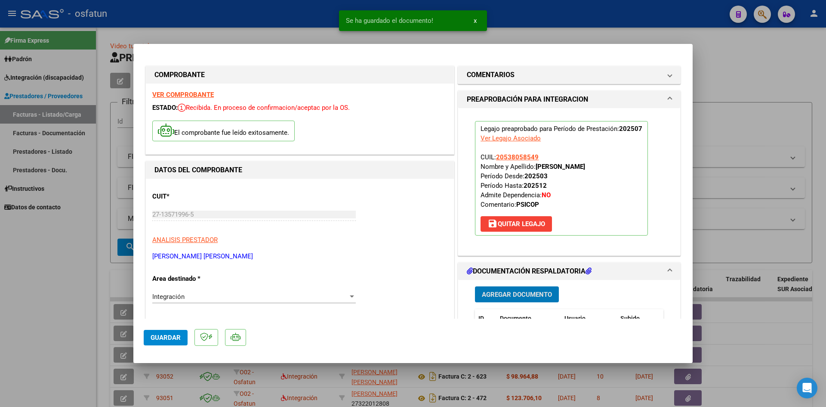
click at [522, 293] on span "Agregar Documento" at bounding box center [517, 294] width 70 height 8
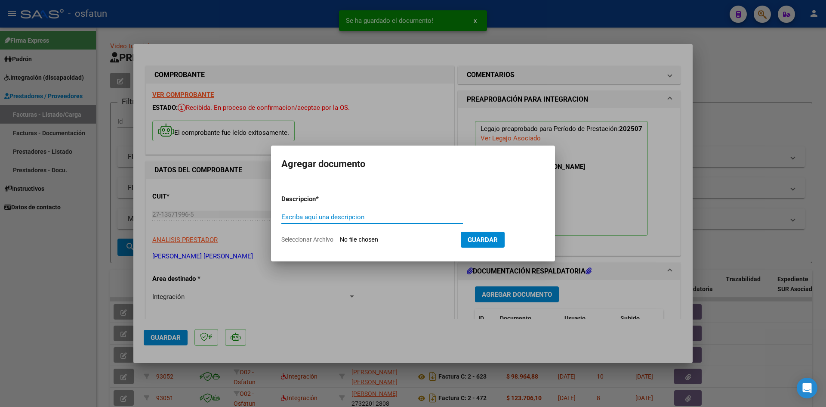
click at [341, 220] on input "Escriba aquí una descripcion" at bounding box center [372, 217] width 182 height 8
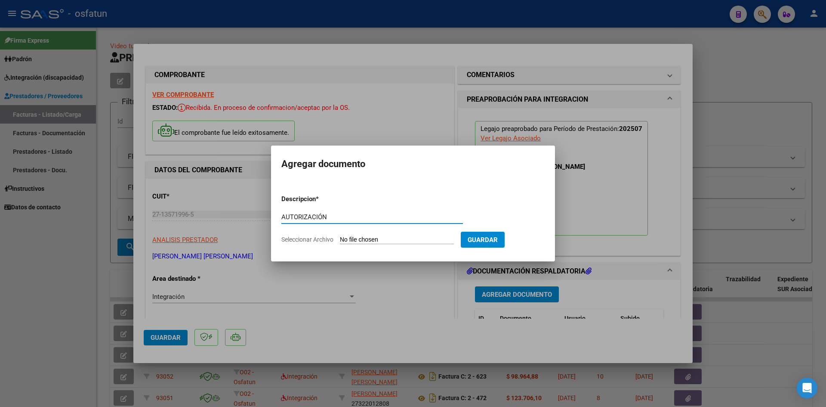
type input "AUTORIZACIÓN"
click at [344, 238] on input "Seleccionar Archivo" at bounding box center [397, 240] width 114 height 8
type input "C:\fakepath\PRESUPUESTO AUTORIZADO - PSICOPE - 2025.pdf"
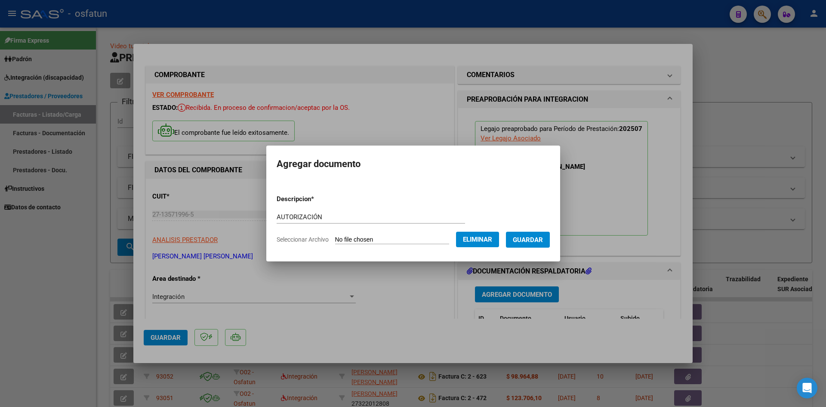
click at [534, 241] on span "Guardar" at bounding box center [528, 240] width 30 height 8
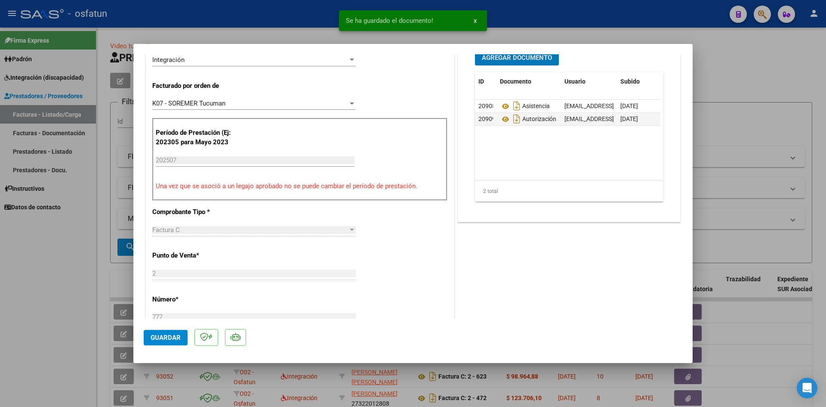
scroll to position [258, 0]
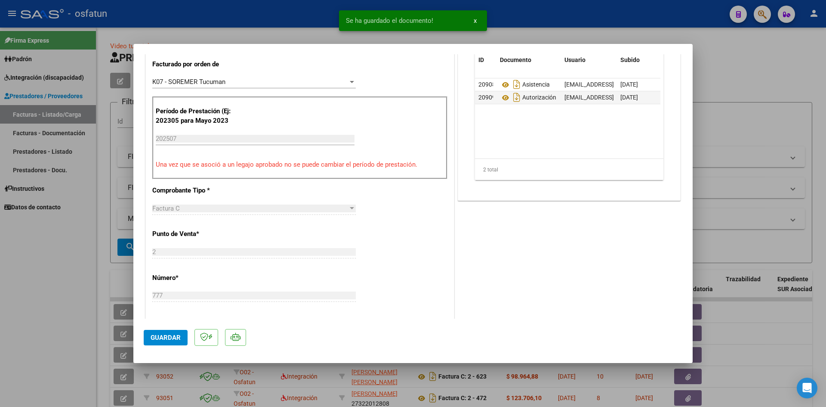
click at [173, 333] on button "Guardar" at bounding box center [166, 337] width 44 height 15
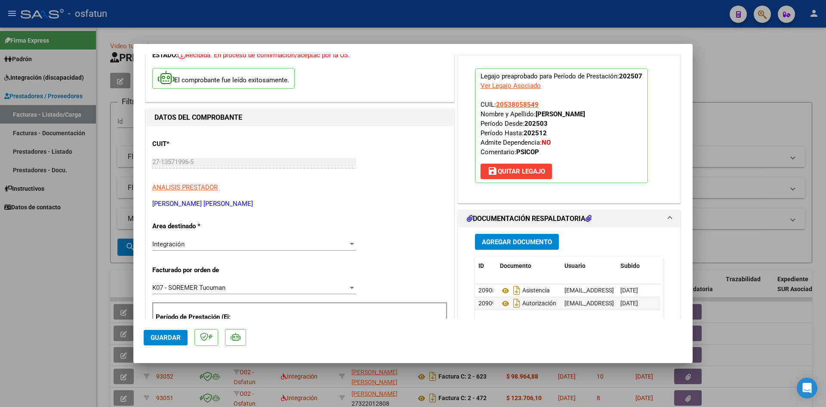
scroll to position [0, 0]
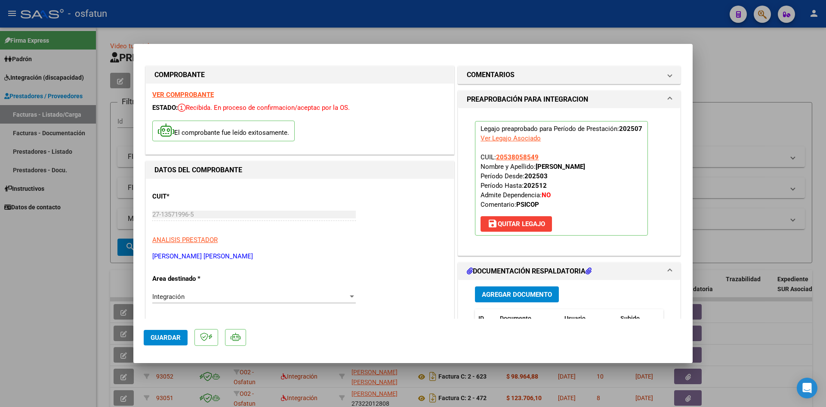
click at [443, 29] on div at bounding box center [413, 203] width 826 height 407
type input "$ 0,00"
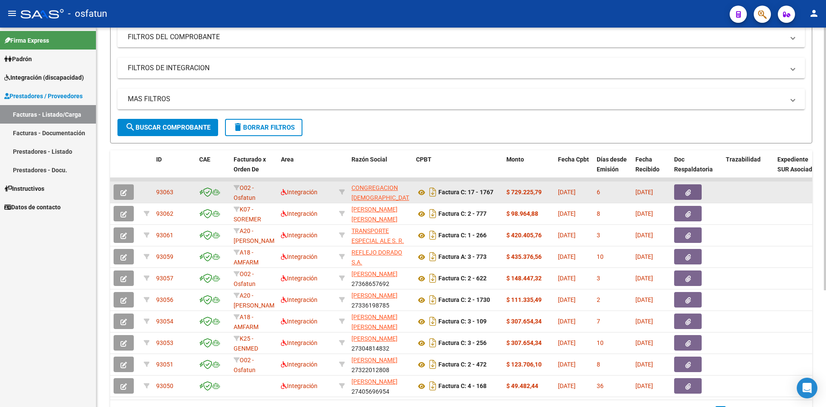
scroll to position [168, 0]
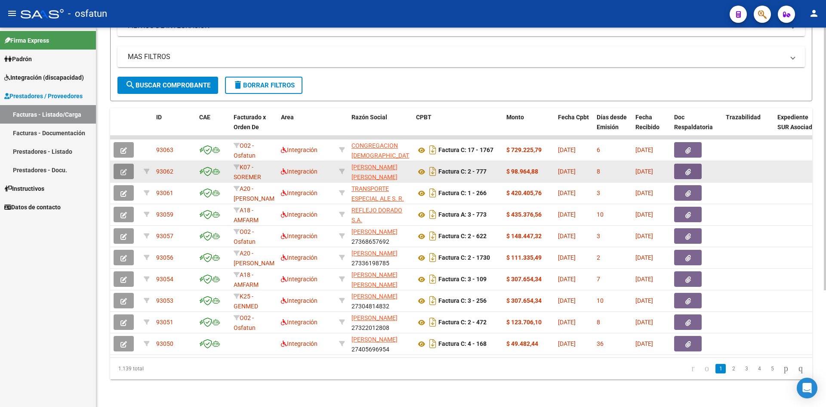
click at [127, 167] on button "button" at bounding box center [124, 171] width 20 height 15
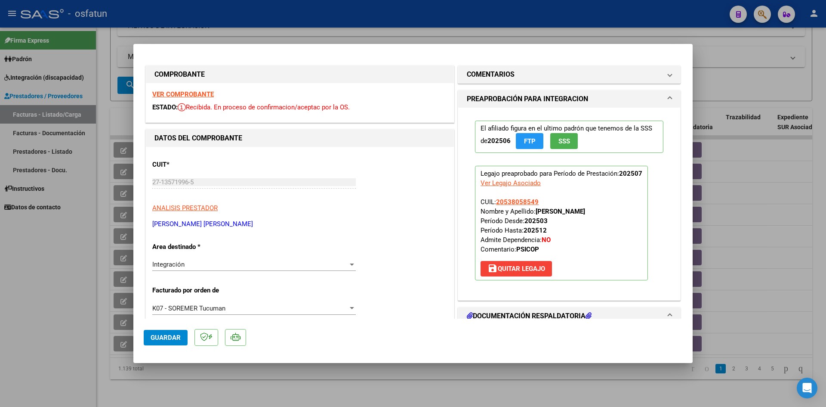
scroll to position [0, 0]
click at [256, 13] on div at bounding box center [413, 203] width 826 height 407
type input "$ 0,00"
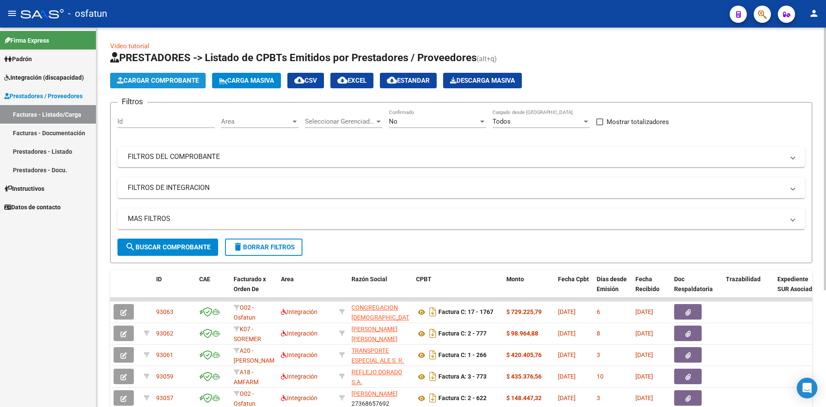
click at [182, 82] on span "Cargar Comprobante" at bounding box center [158, 81] width 82 height 8
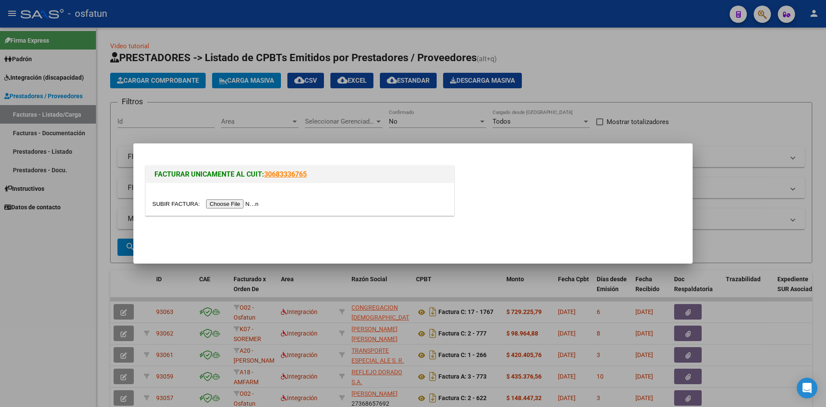
click at [230, 203] on input "file" at bounding box center [206, 203] width 109 height 9
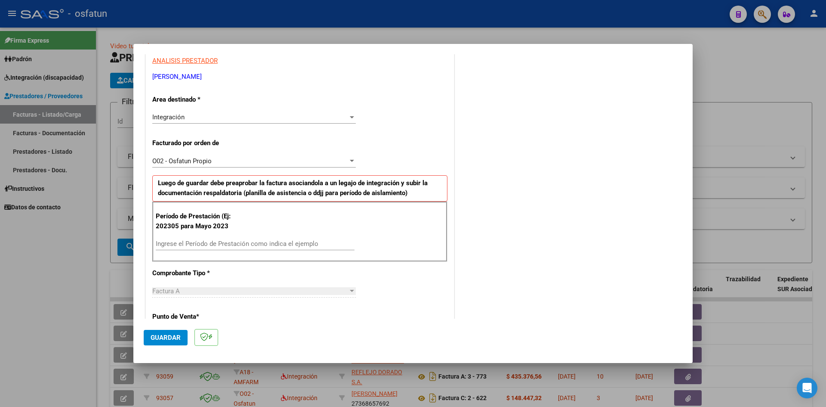
scroll to position [172, 0]
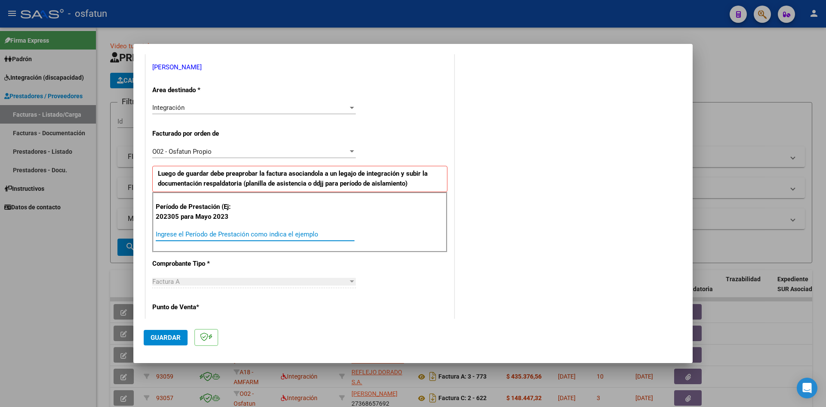
drag, startPoint x: 222, startPoint y: 236, endPoint x: 234, endPoint y: 231, distance: 12.1
click at [223, 236] on input "Ingrese el Período de Prestación como indica el ejemplo" at bounding box center [255, 234] width 199 height 8
type input "202507"
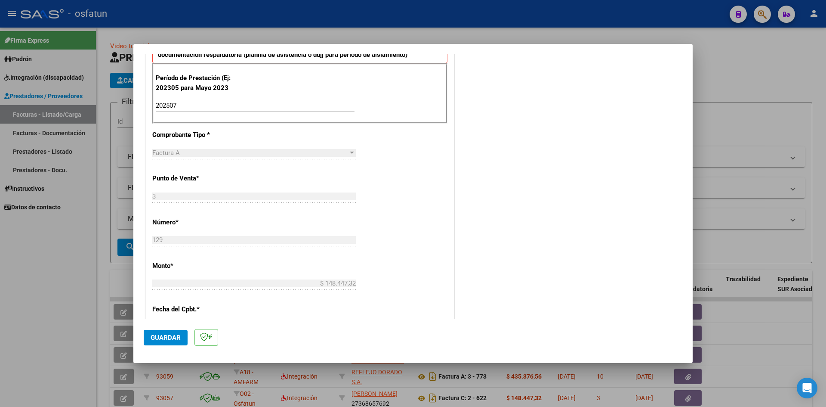
scroll to position [301, 0]
drag, startPoint x: 171, startPoint y: 330, endPoint x: 254, endPoint y: 297, distance: 89.7
click at [172, 328] on mat-dialog-actions "Guardar" at bounding box center [413, 335] width 539 height 34
click at [168, 339] on span "Guardar" at bounding box center [166, 337] width 30 height 8
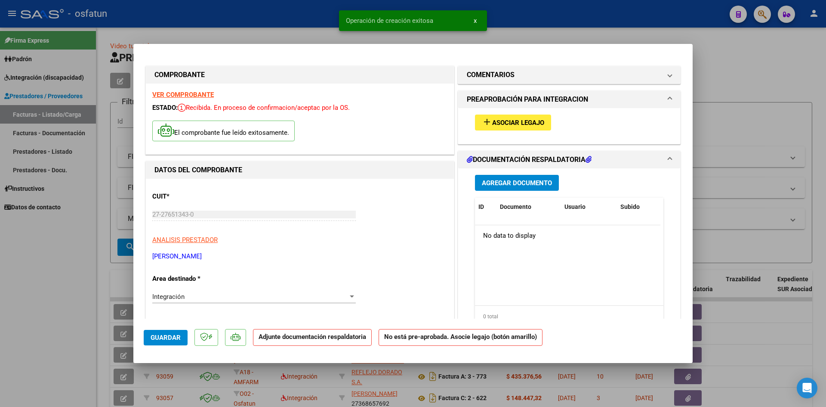
click at [513, 124] on span "Asociar Legajo" at bounding box center [518, 123] width 52 height 8
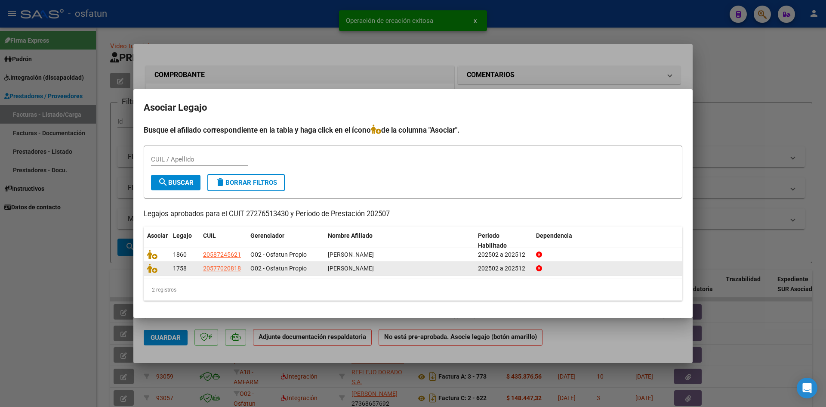
click at [158, 273] on div at bounding box center [156, 268] width 19 height 10
click at [155, 272] on icon at bounding box center [152, 267] width 10 height 9
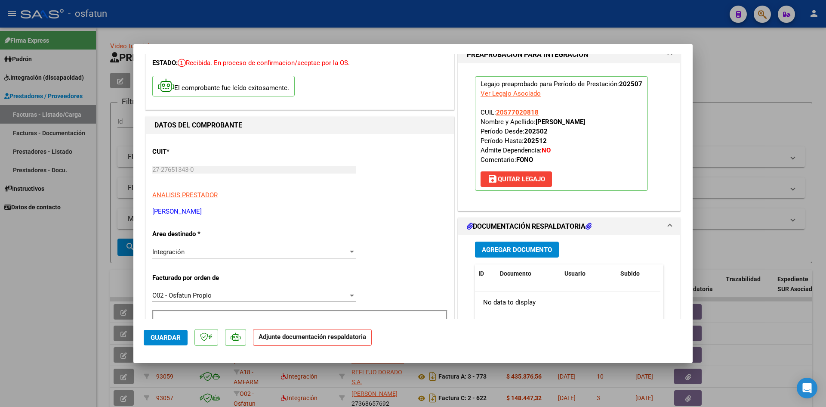
scroll to position [43, 0]
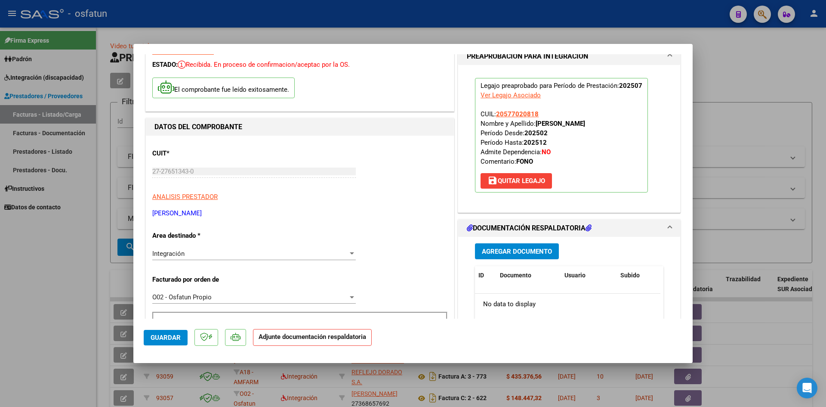
click at [487, 255] on button "Agregar Documento" at bounding box center [517, 251] width 84 height 16
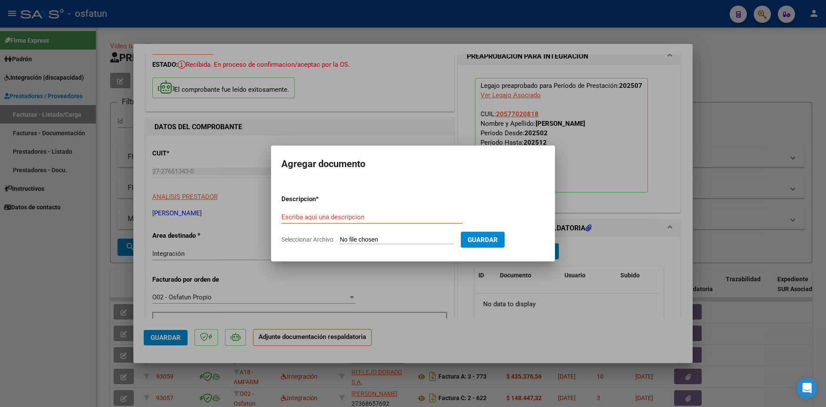
click at [325, 222] on div "Escriba aquí una descripcion" at bounding box center [372, 216] width 182 height 13
click at [325, 219] on input "Escriba aquí una descripcion" at bounding box center [372, 217] width 182 height 8
type input "ASISTENCIA"
click at [360, 242] on input "Seleccionar Archivo" at bounding box center [397, 240] width 114 height 8
click at [374, 236] on input "Seleccionar Archivo" at bounding box center [397, 240] width 114 height 8
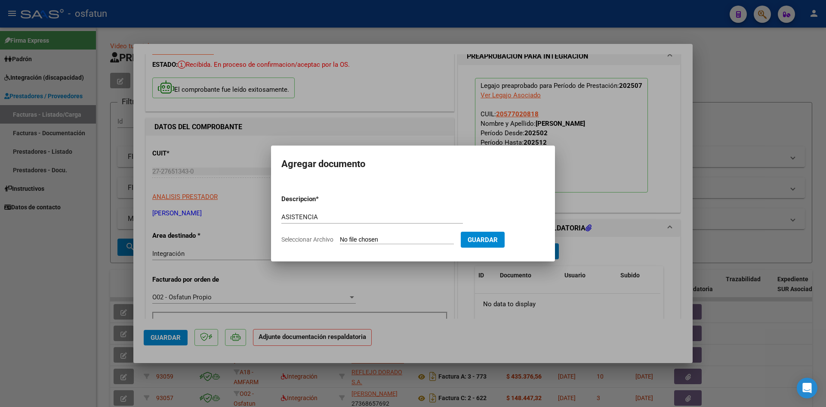
type input "C:\fakepath\PLANILLA ASISTENCIA - FONO - [DATE].pdf"
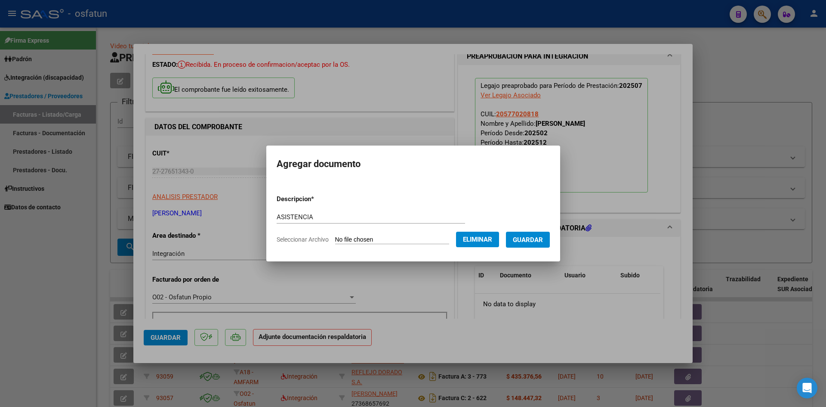
click at [529, 234] on button "Guardar" at bounding box center [528, 239] width 44 height 16
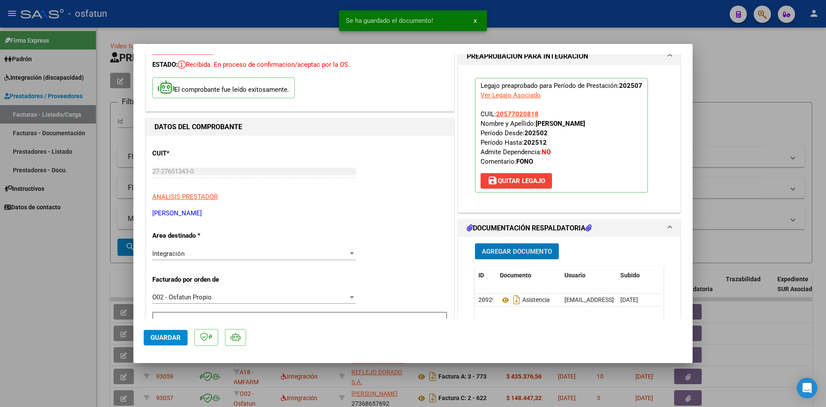
click at [497, 253] on span "Agregar Documento" at bounding box center [517, 251] width 70 height 8
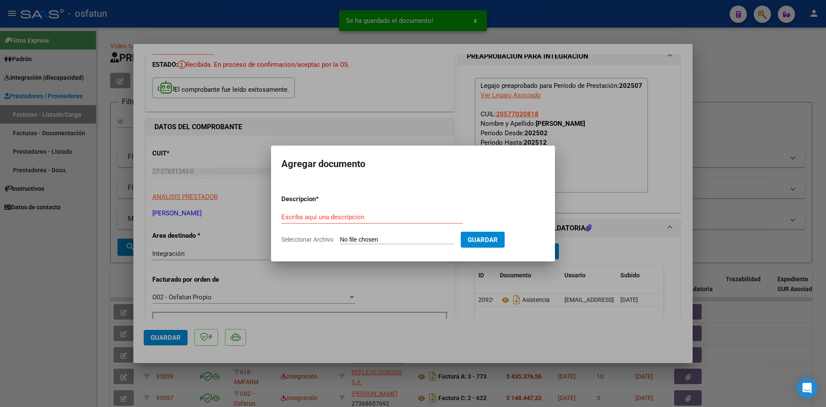
click at [353, 221] on div "Escriba aquí una descripcion" at bounding box center [372, 216] width 182 height 13
click at [349, 218] on input "Escriba aquí una descripcion" at bounding box center [372, 217] width 182 height 8
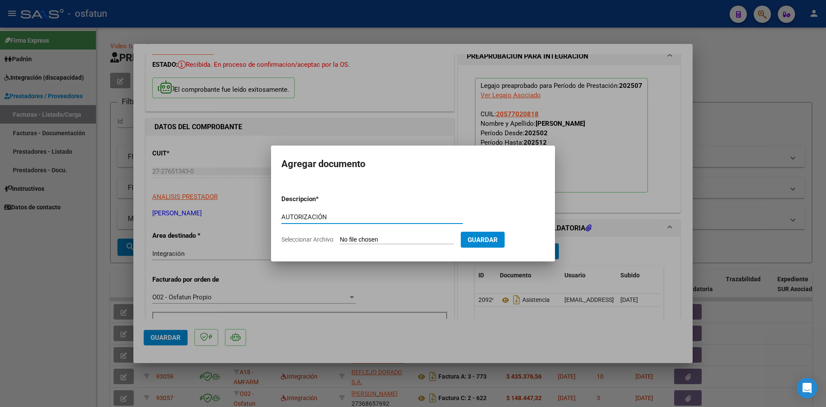
type input "AUTORIZACIÓN"
click at [358, 239] on input "Seleccionar Archivo" at bounding box center [397, 240] width 114 height 8
type input "C:\fakepath\PRESUPUESTO AUTORIZADO - FONO - 2025.pdf"
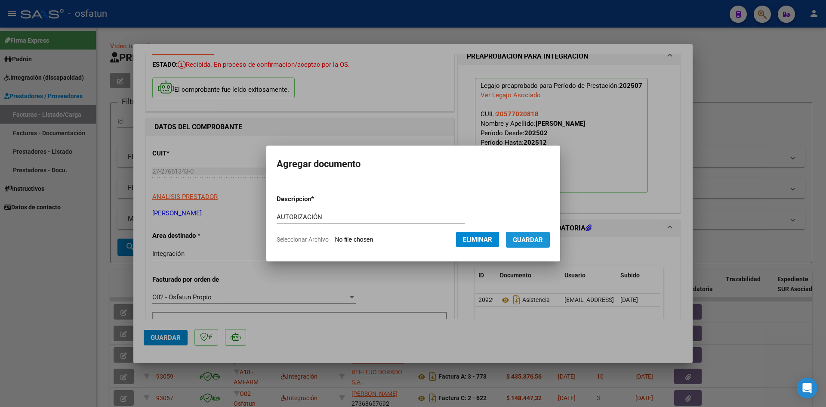
click at [538, 244] on button "Guardar" at bounding box center [528, 239] width 44 height 16
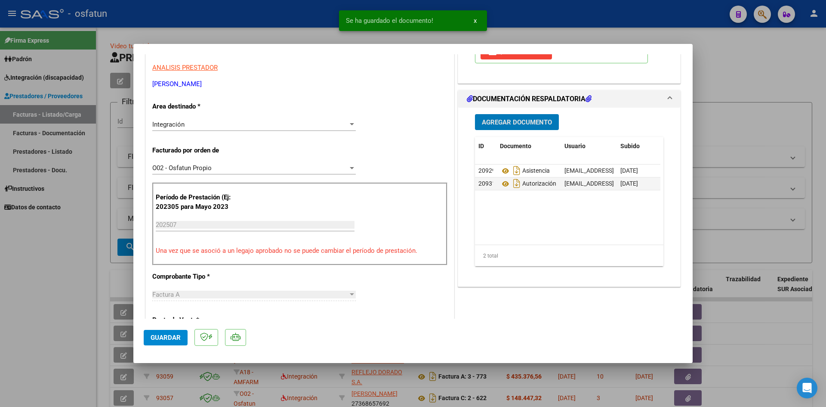
scroll to position [258, 0]
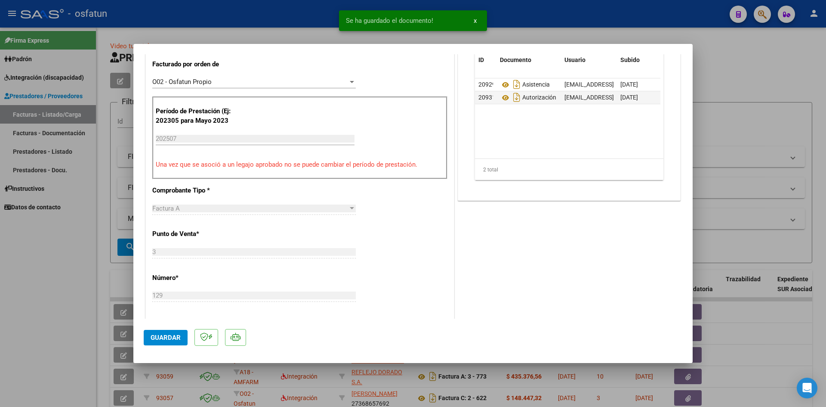
click at [475, 28] on button "Agregar Documento" at bounding box center [517, 36] width 84 height 16
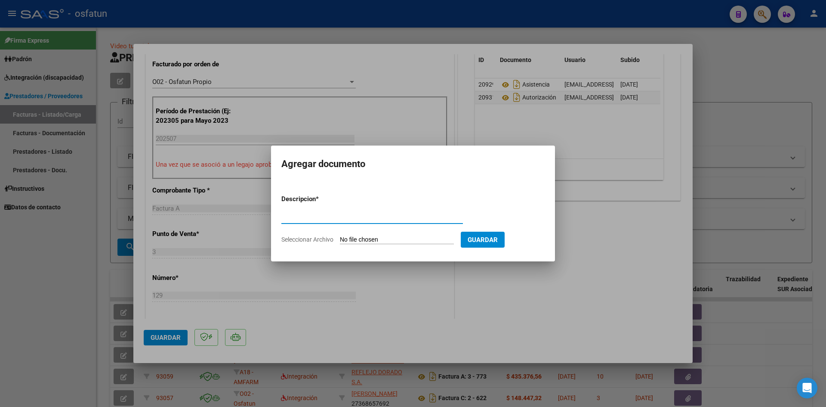
click at [581, 286] on div at bounding box center [413, 203] width 826 height 407
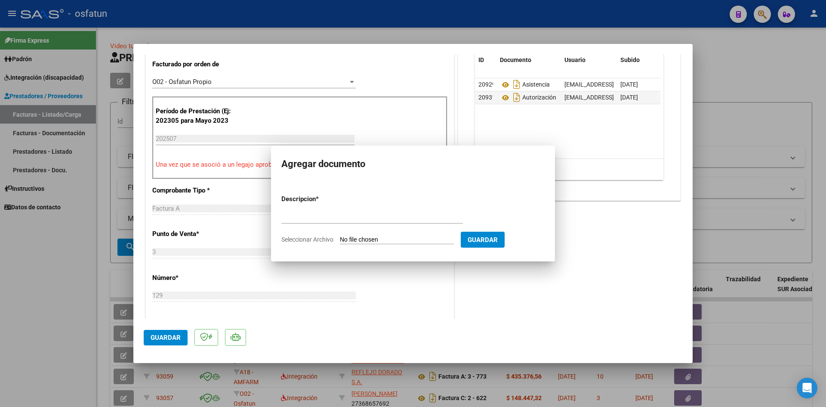
click at [580, 286] on div "COMENTARIOS Comentarios De la Obra Social: Comentarios de la Obra Social (no vi…" at bounding box center [569, 232] width 226 height 853
click at [577, 287] on div "COMENTARIOS Comentarios De la Obra Social: Comentarios de la Obra Social (no vi…" at bounding box center [569, 232] width 226 height 853
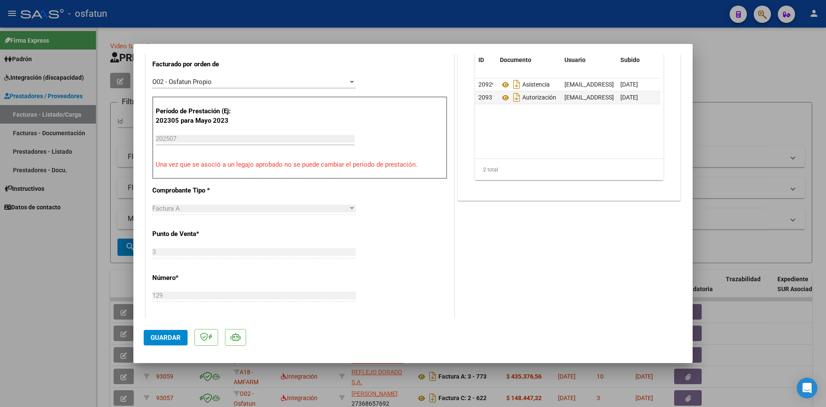
click at [541, 270] on div "COMENTARIOS Comentarios De la Obra Social: Comentarios de la Obra Social (no vi…" at bounding box center [569, 232] width 226 height 853
click at [539, 270] on div "COMENTARIOS Comentarios De la Obra Social: Comentarios de la Obra Social (no vi…" at bounding box center [569, 232] width 226 height 853
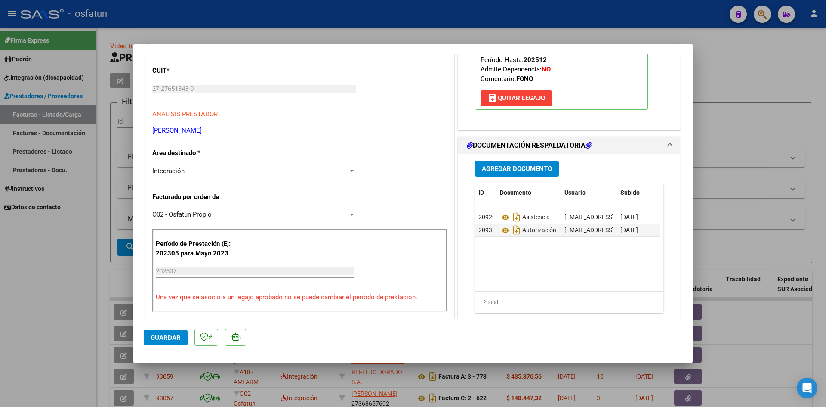
scroll to position [129, 0]
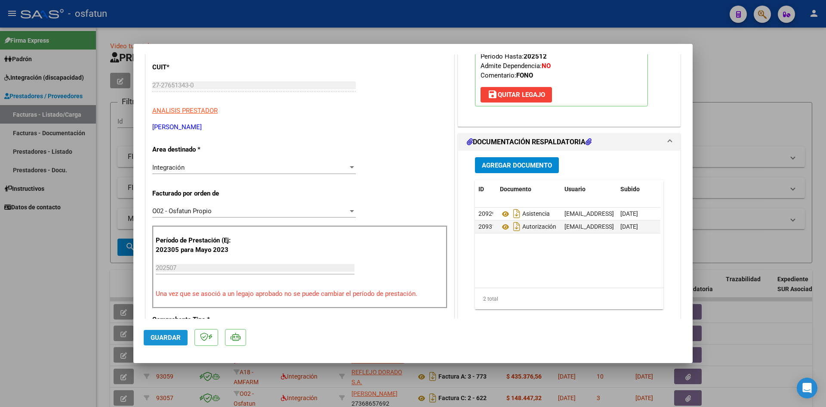
drag, startPoint x: 177, startPoint y: 332, endPoint x: 216, endPoint y: 281, distance: 63.9
click at [177, 332] on button "Guardar" at bounding box center [166, 337] width 44 height 15
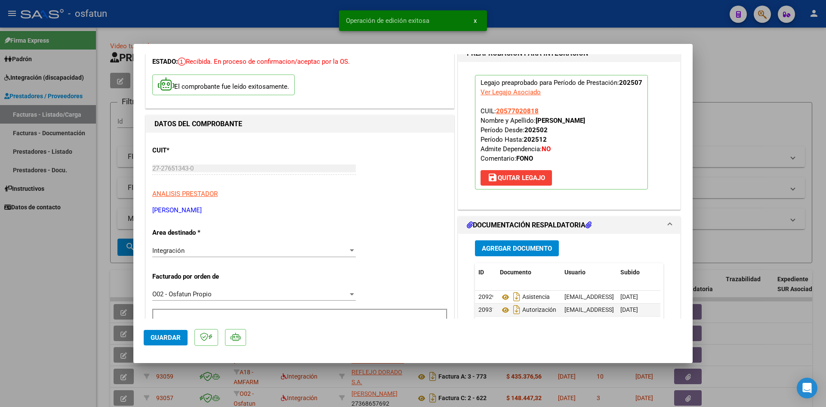
scroll to position [0, 0]
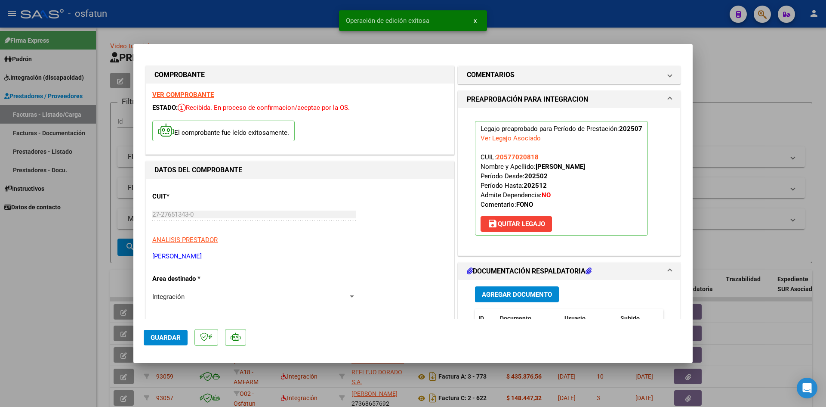
click at [303, 23] on div at bounding box center [413, 203] width 826 height 407
type input "$ 0,00"
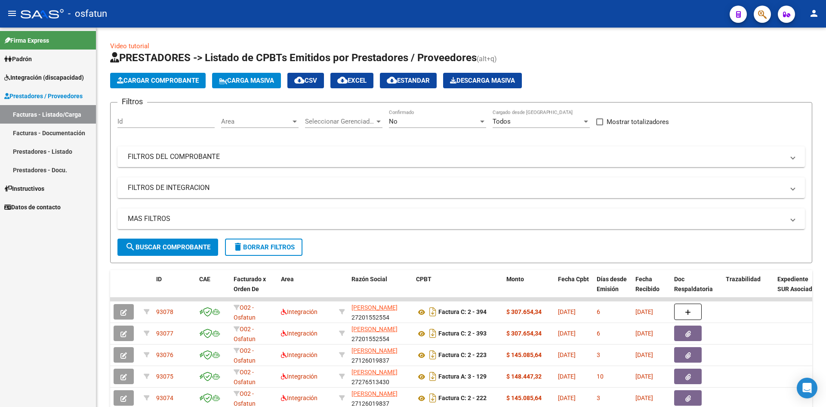
drag, startPoint x: 80, startPoint y: 130, endPoint x: 104, endPoint y: 126, distance: 24.1
click at [80, 130] on link "Facturas - Documentación" at bounding box center [48, 132] width 96 height 19
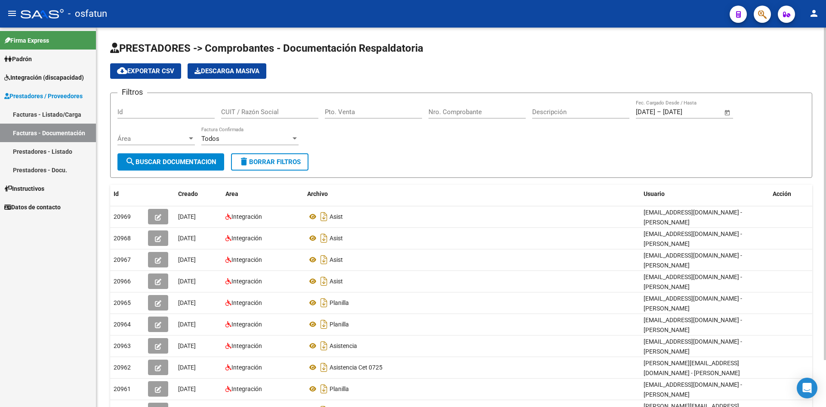
click at [367, 117] on div "Pto. Venta" at bounding box center [373, 109] width 97 height 19
type input "2"
click at [471, 103] on div "Nro. Comprobante" at bounding box center [477, 109] width 97 height 19
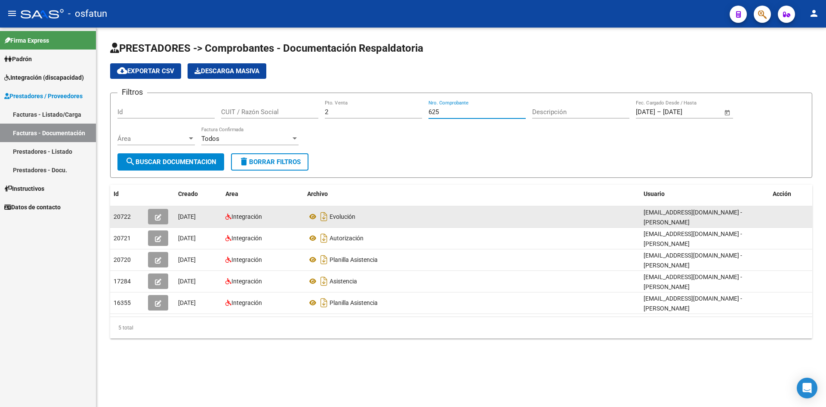
type input "625"
click at [157, 217] on icon "button" at bounding box center [158, 217] width 6 height 6
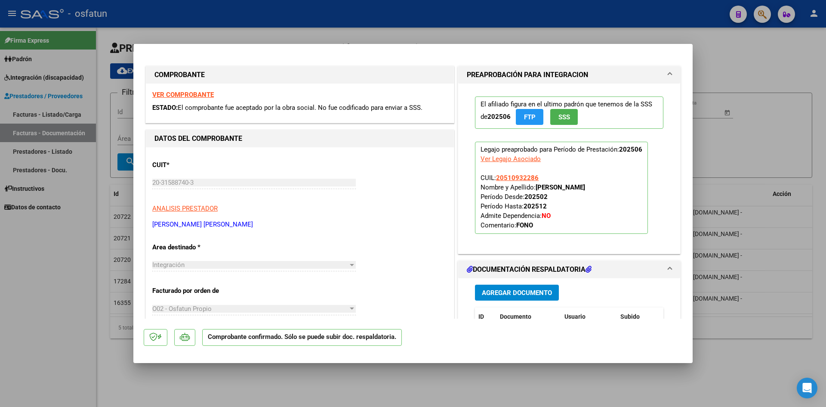
click at [386, 16] on div at bounding box center [413, 203] width 826 height 407
type input "$ 0,00"
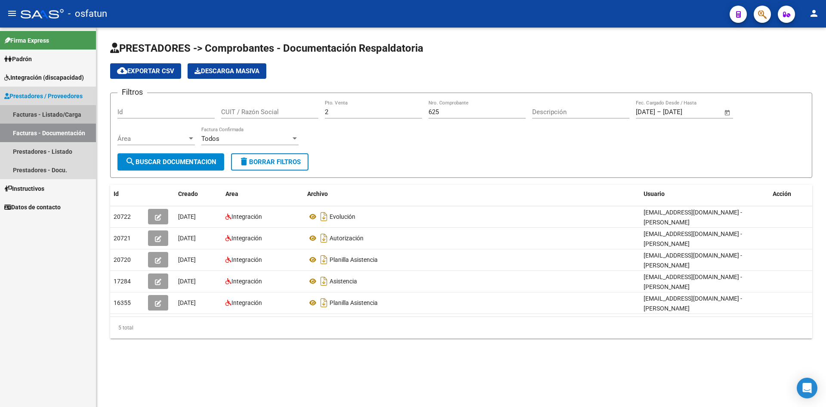
click at [63, 115] on link "Facturas - Listado/Carga" at bounding box center [48, 114] width 96 height 19
